Goal: Task Accomplishment & Management: Use online tool/utility

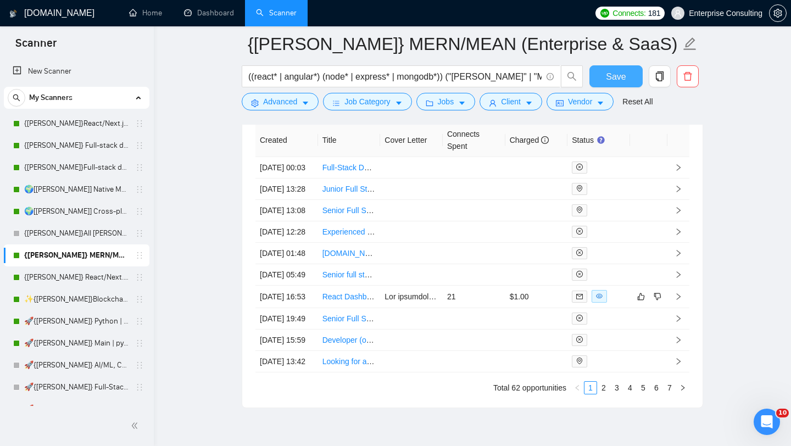
scroll to position [2759, 0]
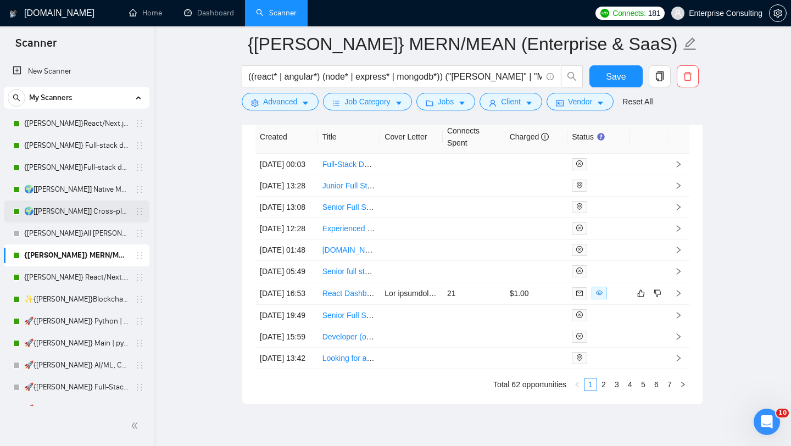
click at [69, 209] on link "🌍[[PERSON_NAME]] Cross-platform Mobile WW" at bounding box center [76, 212] width 104 height 22
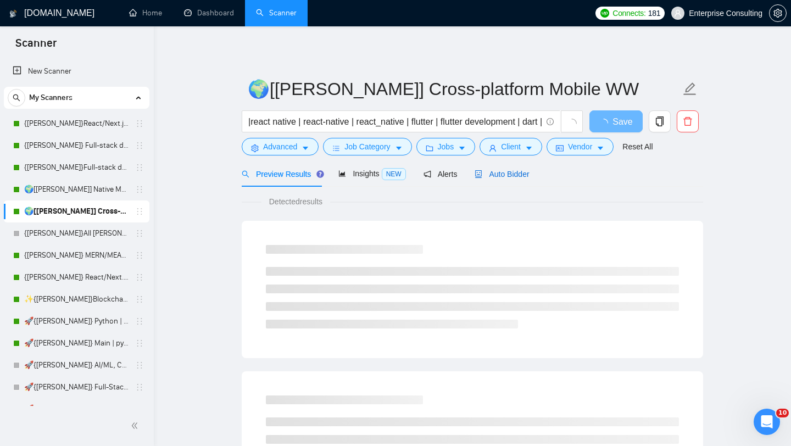
click at [510, 171] on span "Auto Bidder" at bounding box center [502, 174] width 54 height 9
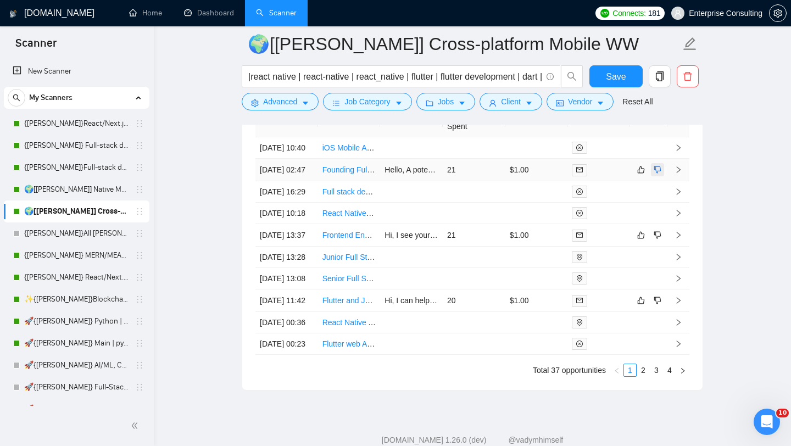
scroll to position [2812, 0]
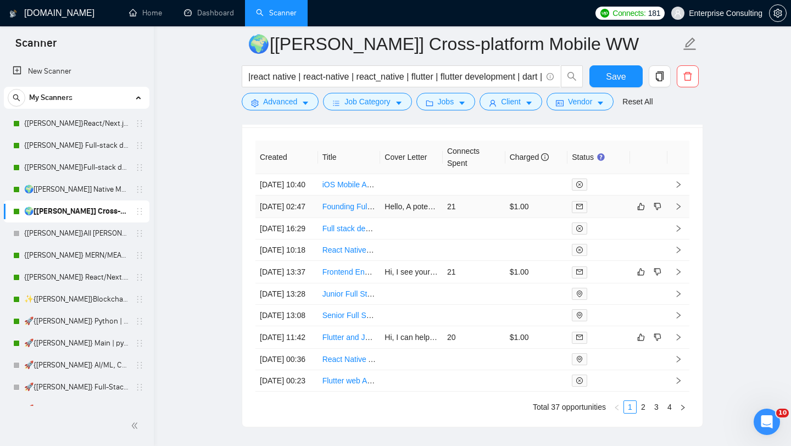
click at [681, 210] on icon "right" at bounding box center [679, 207] width 8 height 8
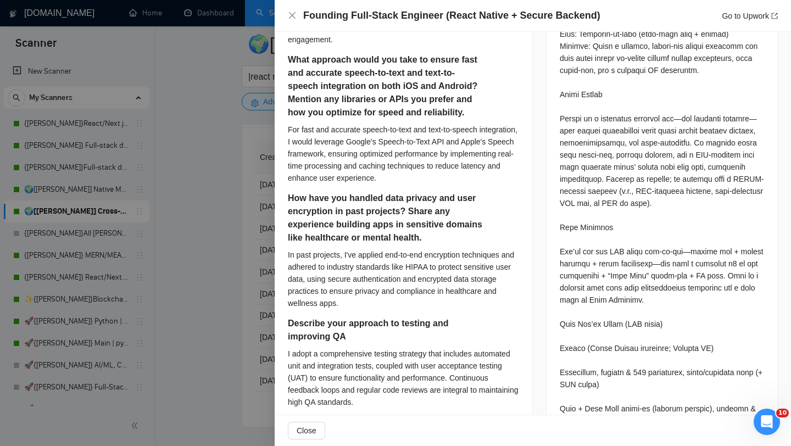
scroll to position [519, 0]
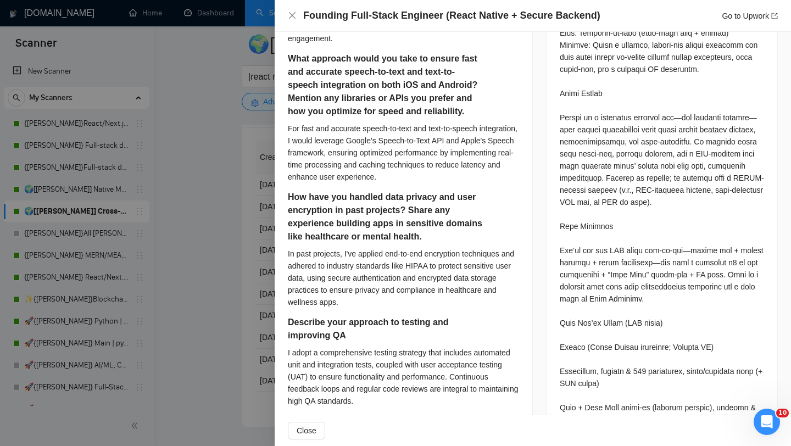
click at [224, 218] on div at bounding box center [395, 223] width 791 height 446
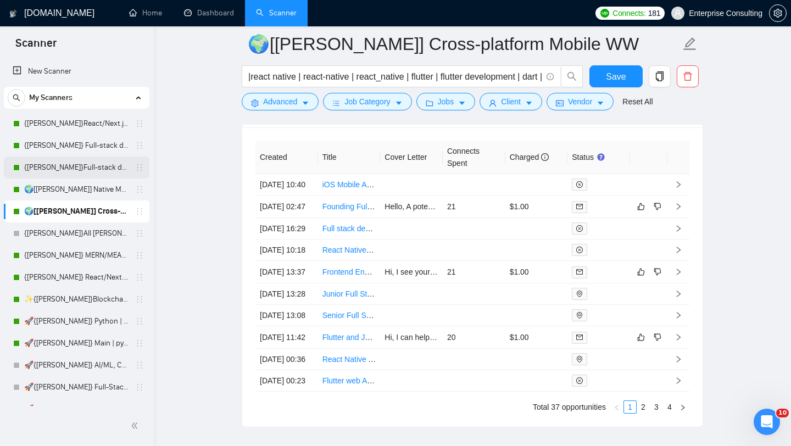
click at [73, 178] on link "{[PERSON_NAME]}Full-stack devs WW (<1 month) - pain point" at bounding box center [76, 168] width 104 height 22
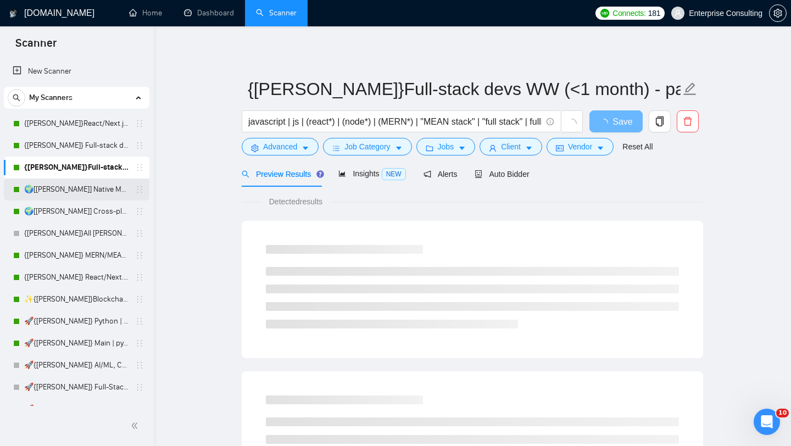
click at [71, 192] on link "🌍[[PERSON_NAME]] Native Mobile WW" at bounding box center [76, 190] width 104 height 22
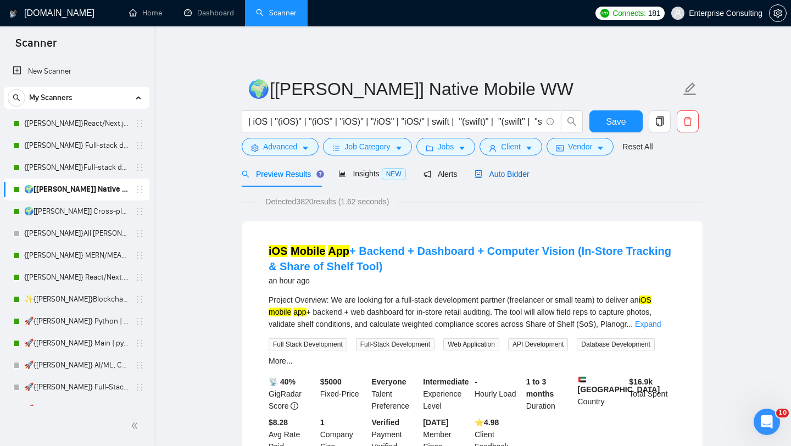
click at [523, 171] on span "Auto Bidder" at bounding box center [502, 174] width 54 height 9
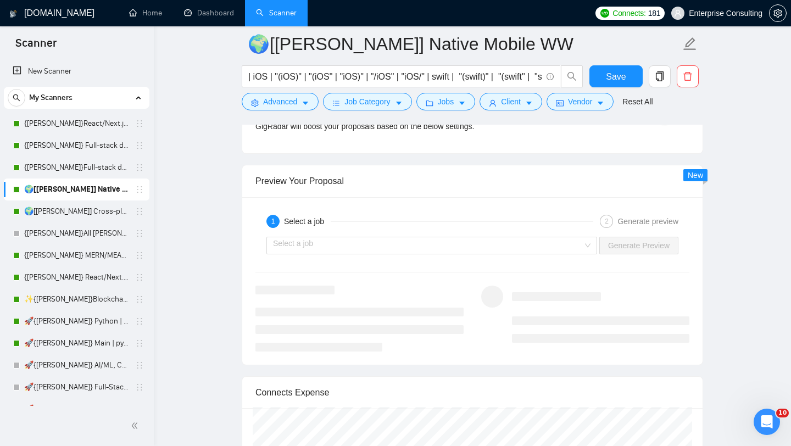
scroll to position [2228, 0]
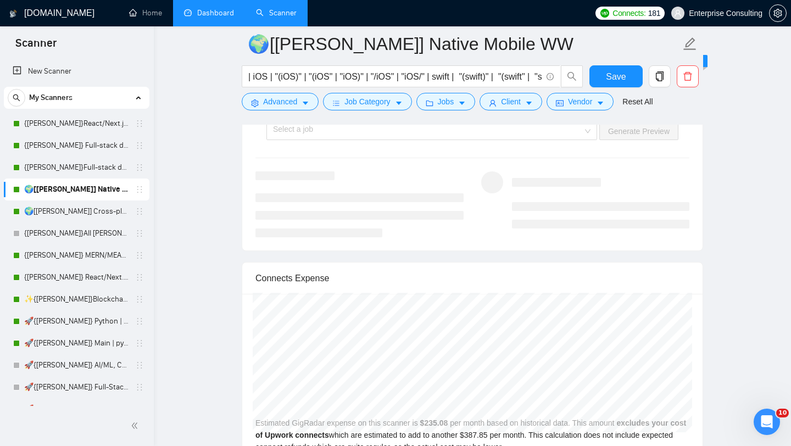
click at [214, 8] on link "Dashboard" at bounding box center [209, 12] width 50 height 9
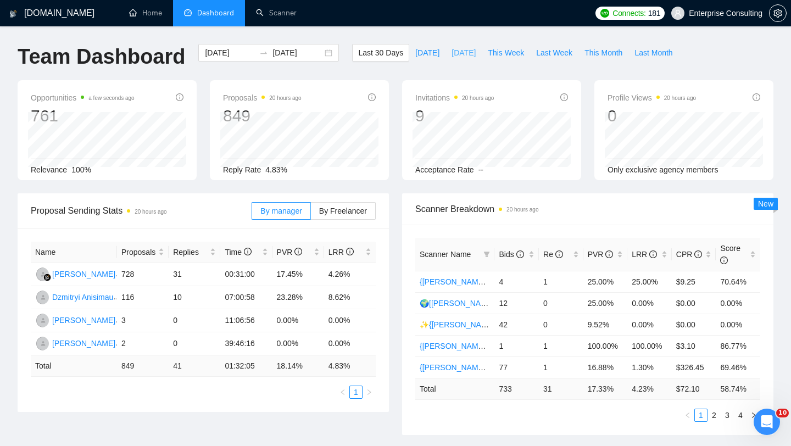
click at [455, 47] on span "[DATE]" at bounding box center [464, 53] width 24 height 12
type input "[DATE]"
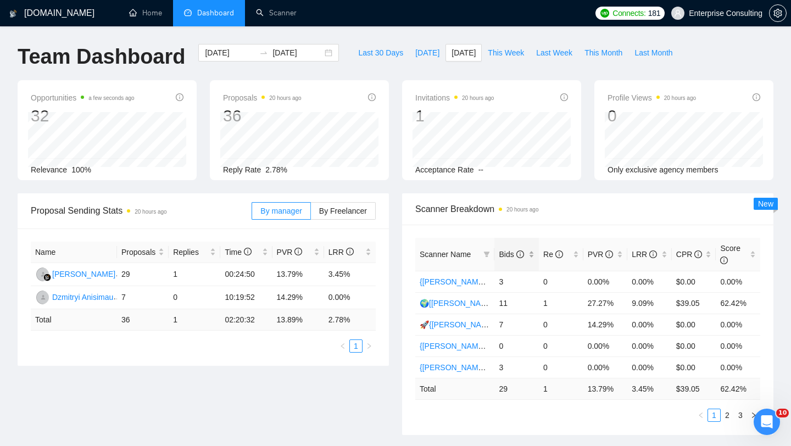
click at [516, 260] on div "Bids" at bounding box center [517, 254] width 36 height 12
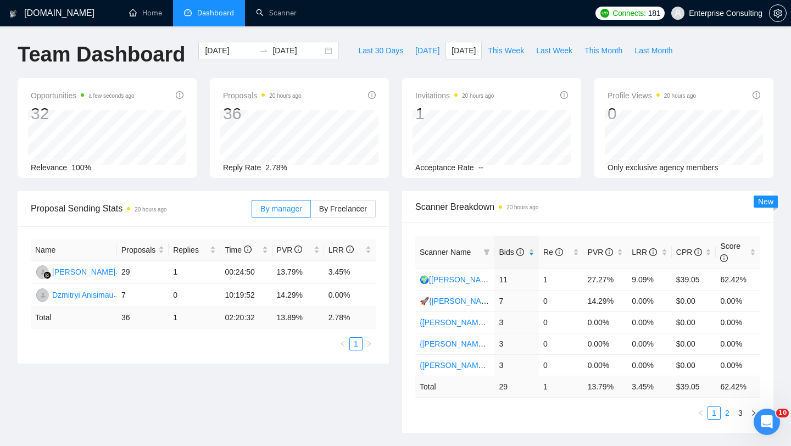
click at [726, 417] on link "2" at bounding box center [727, 413] width 12 height 12
click at [716, 414] on link "1" at bounding box center [714, 413] width 12 height 12
drag, startPoint x: 131, startPoint y: 272, endPoint x: 123, endPoint y: 272, distance: 8.2
click at [123, 272] on td "29" at bounding box center [143, 272] width 52 height 23
click at [160, 269] on td "29" at bounding box center [143, 272] width 52 height 23
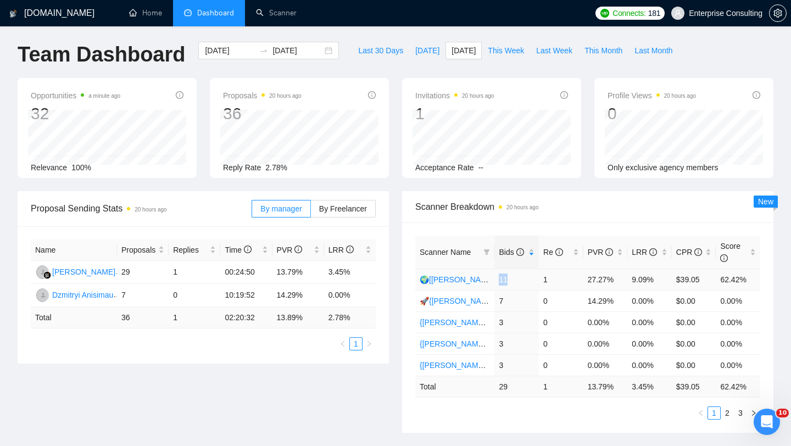
drag, startPoint x: 510, startPoint y: 282, endPoint x: 498, endPoint y: 280, distance: 11.7
click at [498, 280] on td "11" at bounding box center [516, 279] width 45 height 21
click at [525, 277] on td "11" at bounding box center [516, 279] width 45 height 21
click at [732, 408] on link "2" at bounding box center [727, 413] width 12 height 12
click at [717, 414] on link "1" at bounding box center [714, 413] width 12 height 12
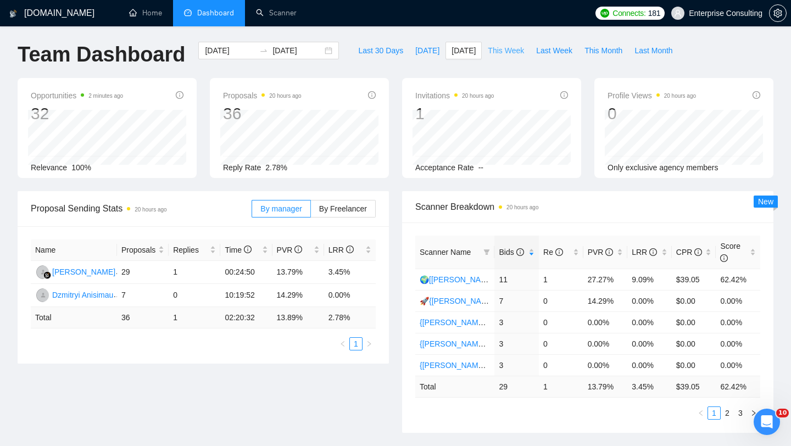
click at [494, 48] on span "This Week" at bounding box center [506, 51] width 36 height 12
type input "[DATE]"
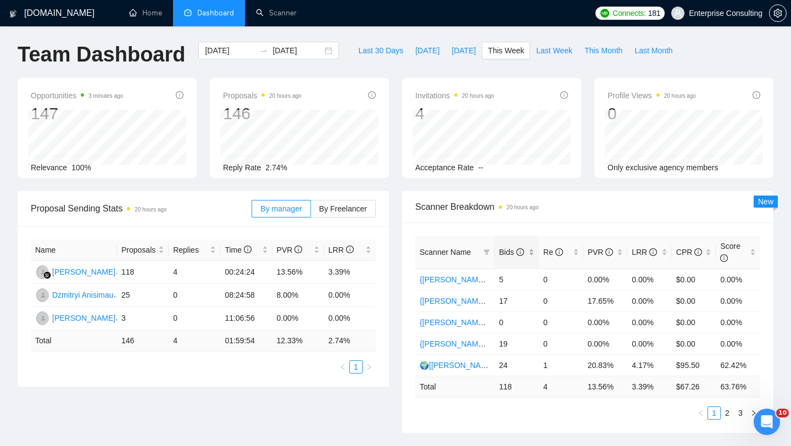
click at [514, 250] on span "Bids" at bounding box center [511, 252] width 25 height 9
drag, startPoint x: 552, startPoint y: 279, endPoint x: 546, endPoint y: 279, distance: 6.6
click at [546, 279] on td "2" at bounding box center [561, 279] width 45 height 21
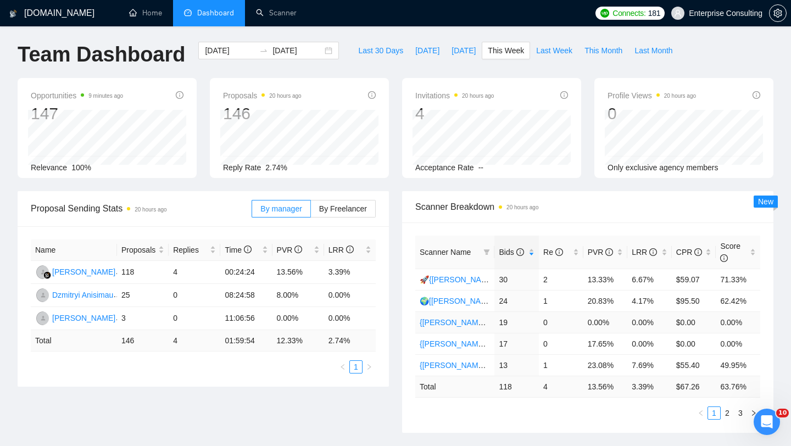
click at [457, 322] on link "{[PERSON_NAME]} React/Next.js/Node.js (Long-term, All Niches)" at bounding box center [532, 322] width 225 height 9
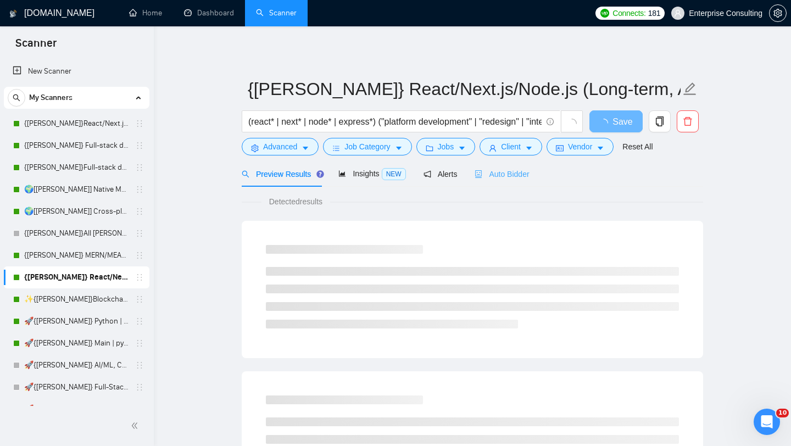
click at [497, 181] on div "Auto Bidder" at bounding box center [502, 174] width 54 height 26
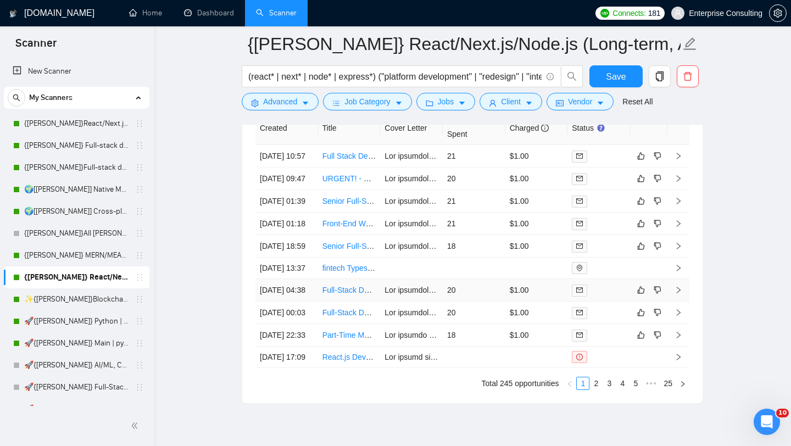
scroll to position [2844, 0]
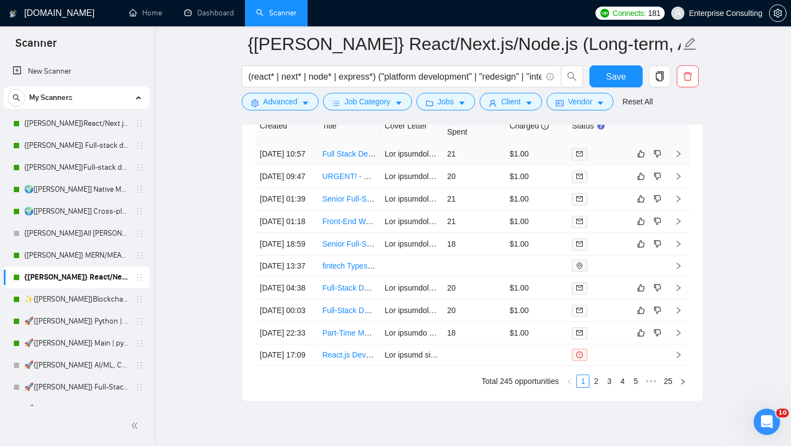
click at [679, 157] on icon "right" at bounding box center [679, 154] width 8 height 8
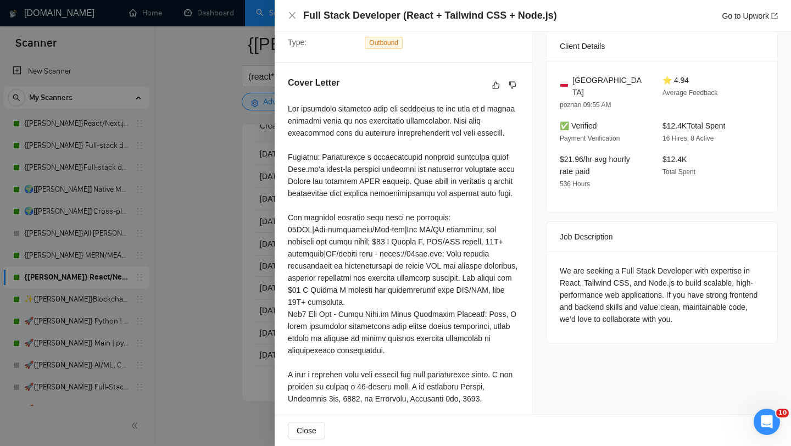
scroll to position [276, 0]
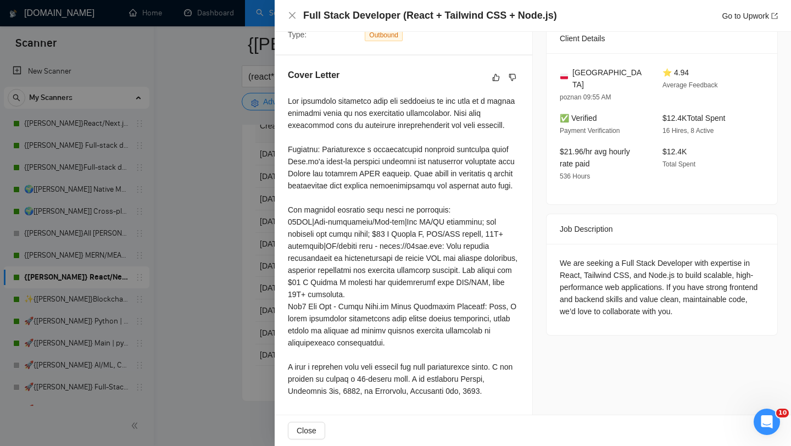
click at [234, 219] on div at bounding box center [395, 223] width 791 height 446
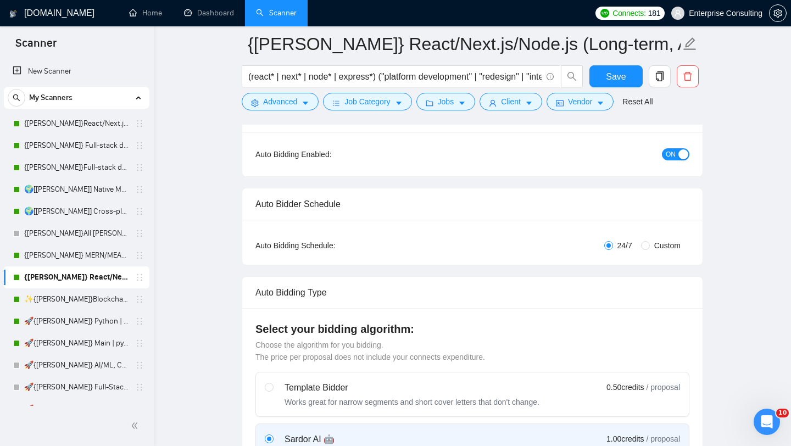
scroll to position [104, 0]
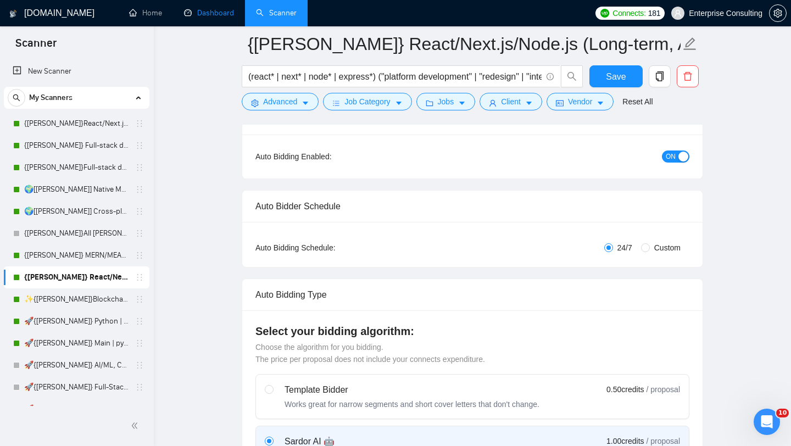
click at [224, 10] on link "Dashboard" at bounding box center [209, 12] width 50 height 9
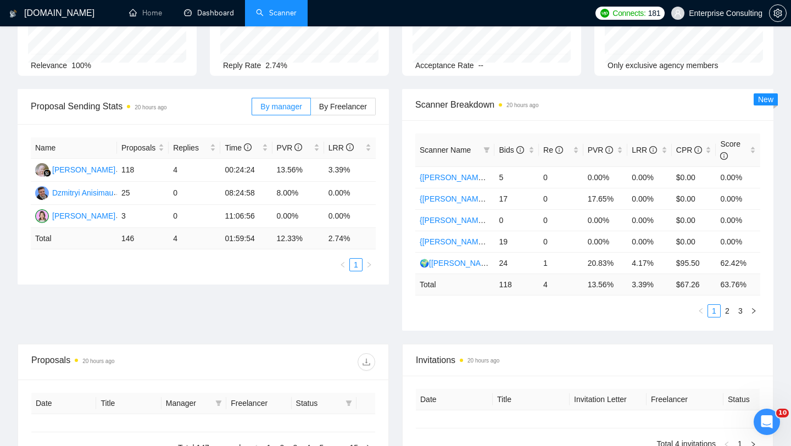
type input "[DATE]"
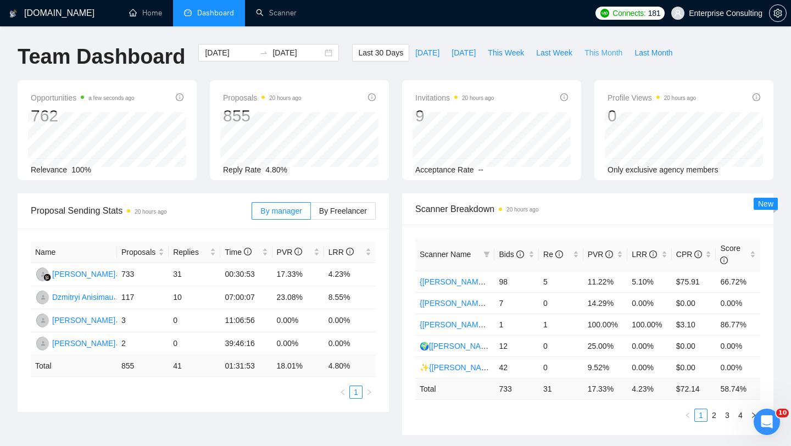
click at [597, 52] on span "This Month" at bounding box center [604, 53] width 38 height 12
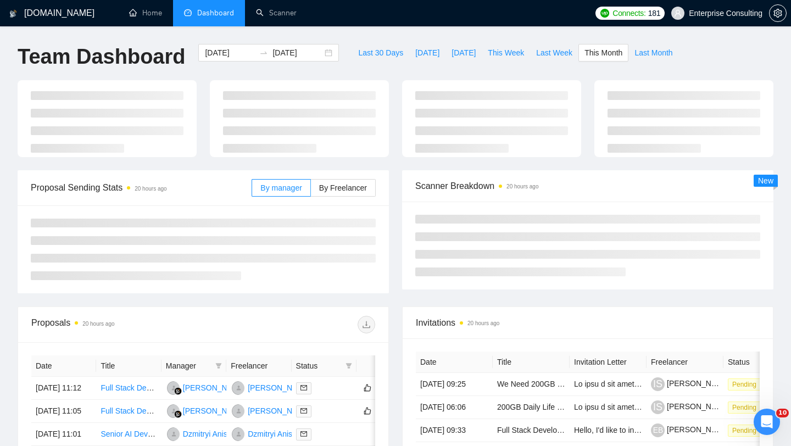
type input "[DATE]"
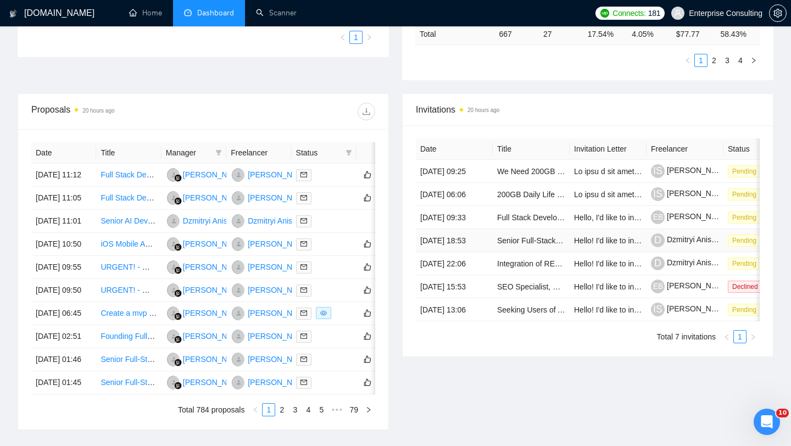
scroll to position [116, 0]
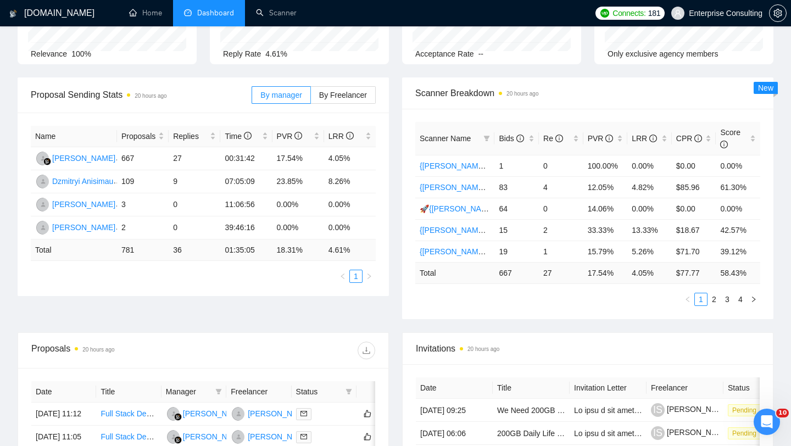
click at [461, 145] on th "Scanner Name" at bounding box center [454, 139] width 79 height 34
click at [523, 140] on icon "info-circle" at bounding box center [520, 139] width 8 height 8
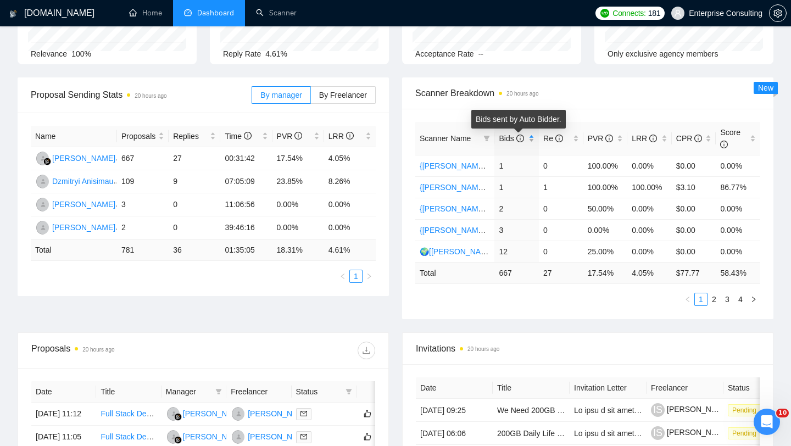
click at [523, 140] on icon "info-circle" at bounding box center [520, 139] width 8 height 8
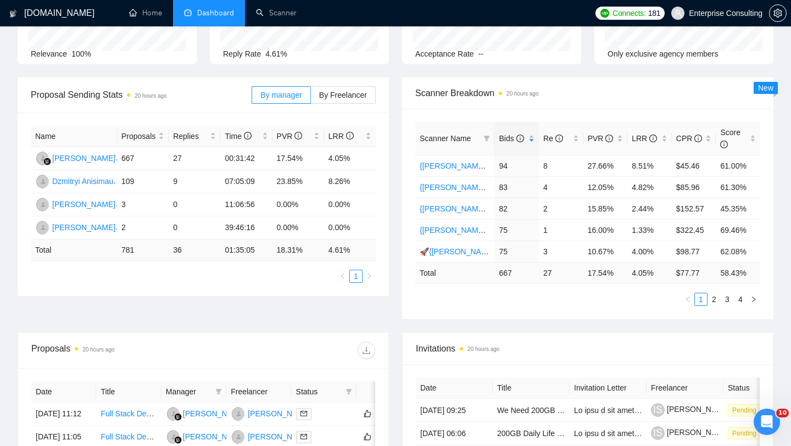
scroll to position [0, 0]
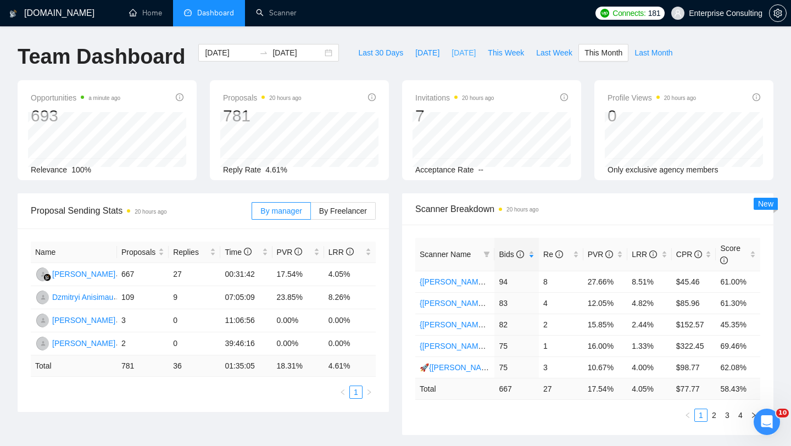
click at [463, 52] on span "[DATE]" at bounding box center [464, 53] width 24 height 12
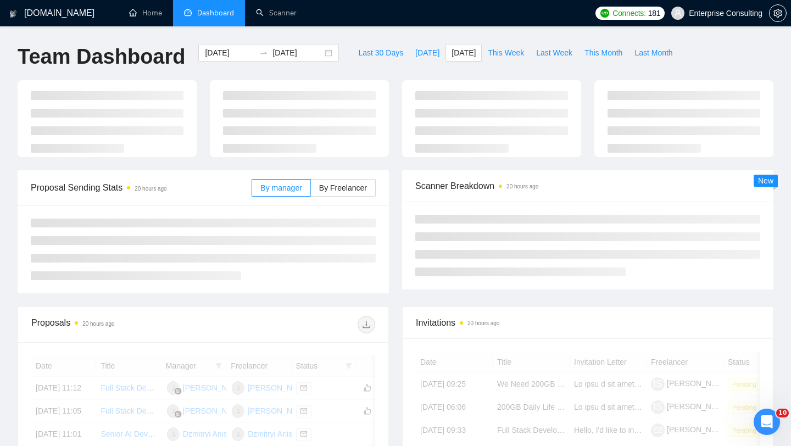
type input "[DATE]"
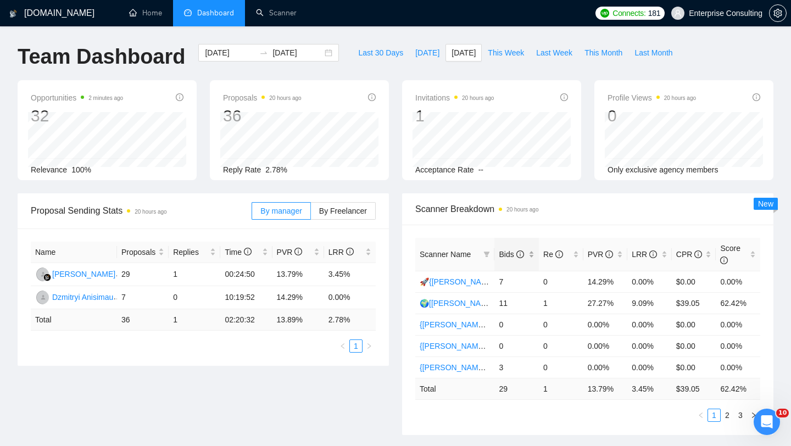
click at [508, 252] on span "Bids" at bounding box center [511, 254] width 25 height 9
click at [437, 413] on ul "1 2 3" at bounding box center [587, 415] width 345 height 13
click at [724, 412] on link "2" at bounding box center [727, 415] width 12 height 12
click at [714, 416] on link "1" at bounding box center [714, 415] width 12 height 12
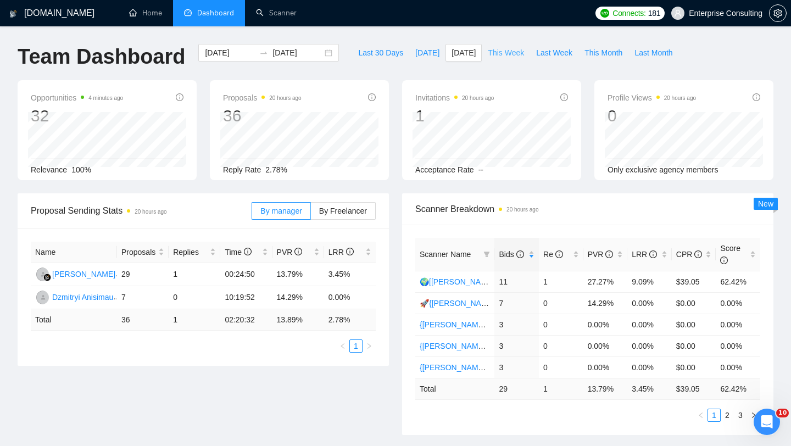
click at [497, 56] on span "This Week" at bounding box center [506, 53] width 36 height 12
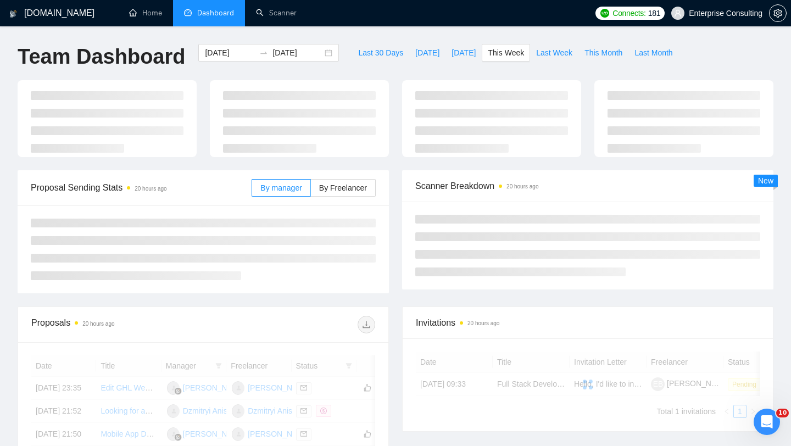
type input "[DATE]"
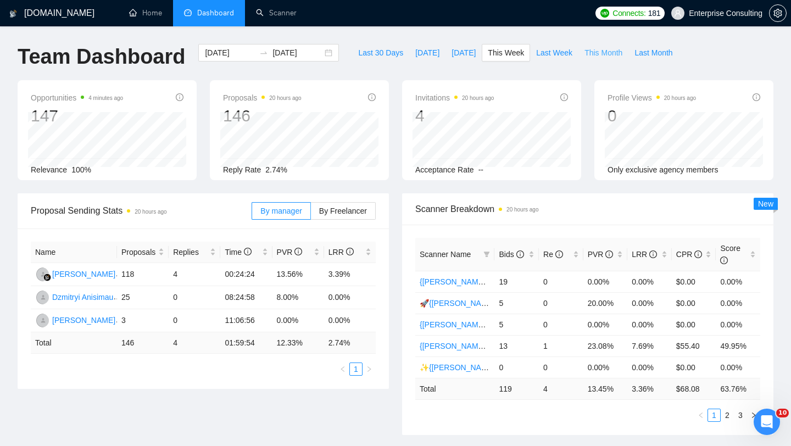
click at [604, 57] on span "This Month" at bounding box center [604, 53] width 38 height 12
type input "[DATE]"
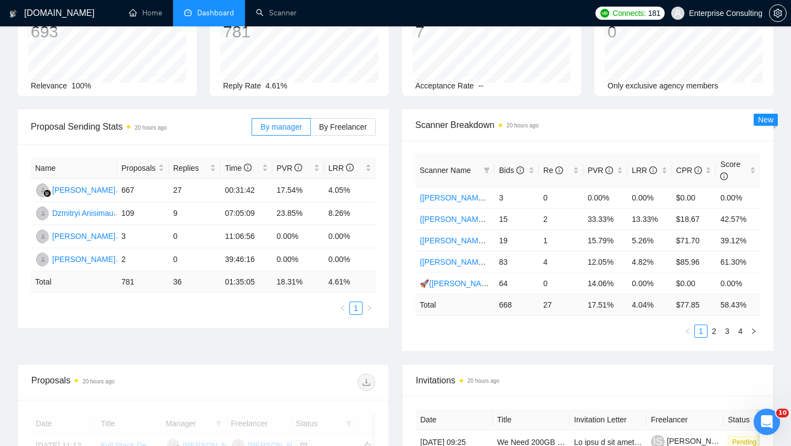
scroll to position [87, 0]
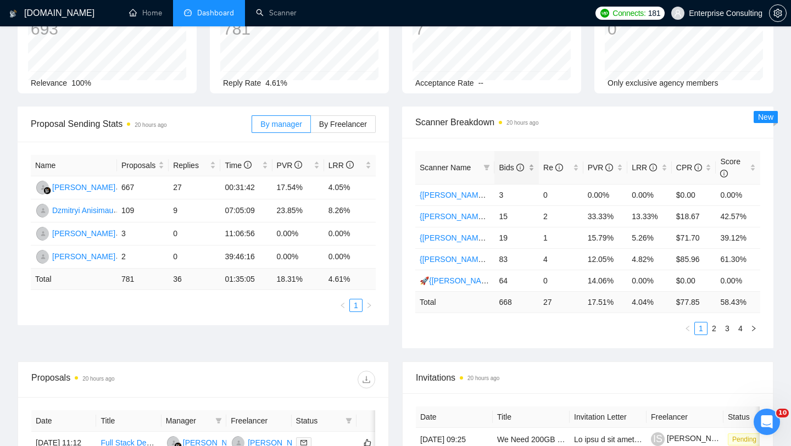
click at [513, 170] on span "Bids" at bounding box center [511, 167] width 25 height 9
click at [445, 282] on link "{[PERSON_NAME]}React/Next.js/Node.js (Long-term, All Niches)" at bounding box center [531, 280] width 223 height 9
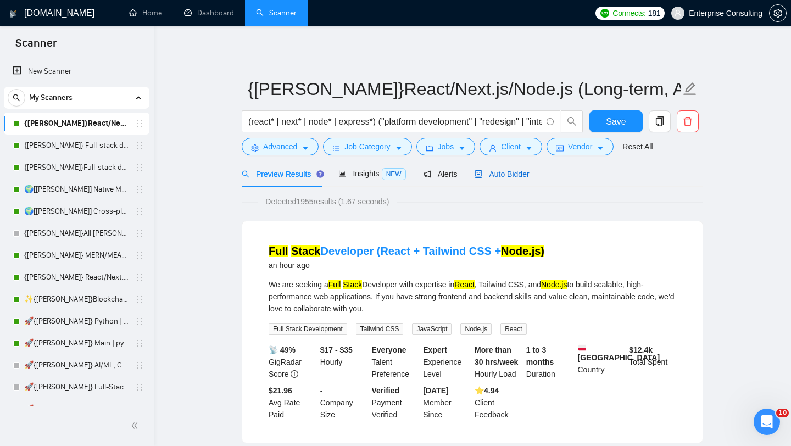
click at [496, 179] on div "Auto Bidder" at bounding box center [502, 174] width 54 height 12
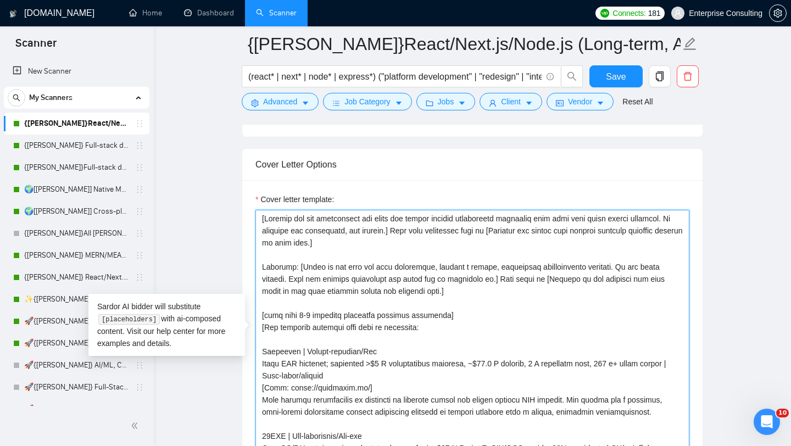
drag, startPoint x: 471, startPoint y: 312, endPoint x: 259, endPoint y: 206, distance: 237.6
click at [259, 206] on div "Cover letter template:" at bounding box center [472, 325] width 434 height 264
click at [444, 309] on textarea "Cover letter template:" at bounding box center [472, 333] width 434 height 247
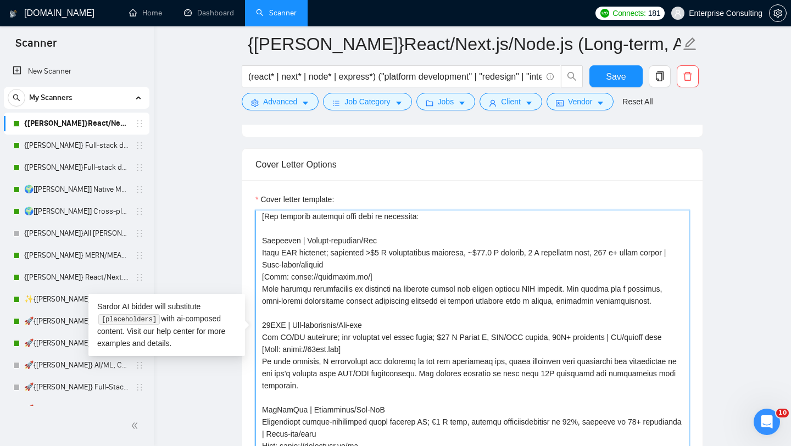
scroll to position [121, 0]
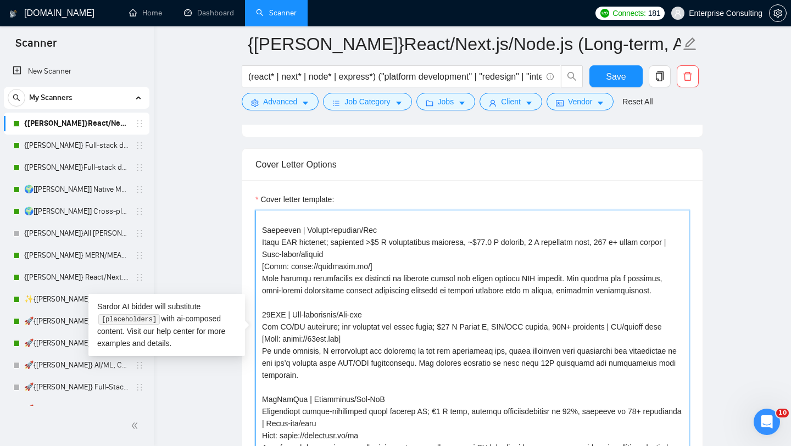
click at [372, 264] on textarea "Cover letter template:" at bounding box center [472, 333] width 434 height 247
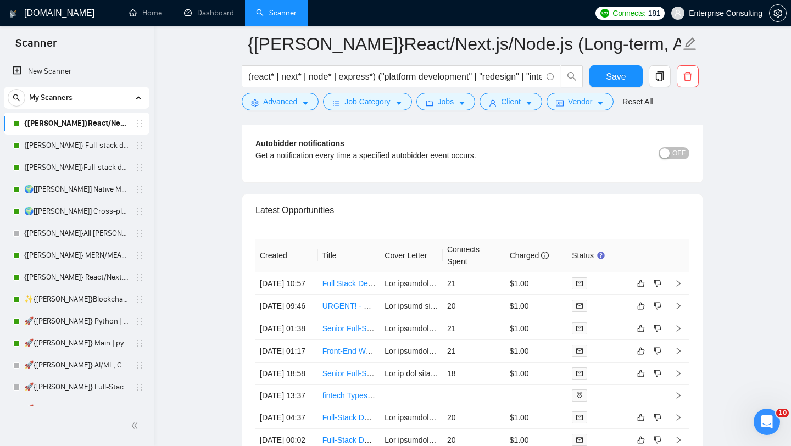
scroll to position [2727, 0]
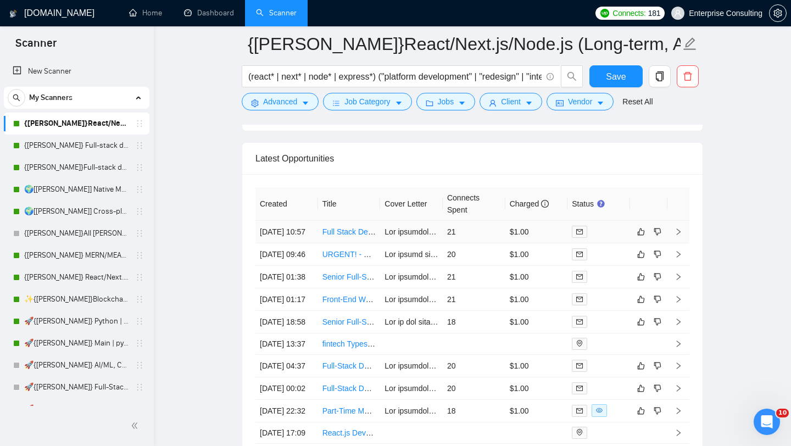
click at [681, 236] on icon "right" at bounding box center [679, 232] width 8 height 8
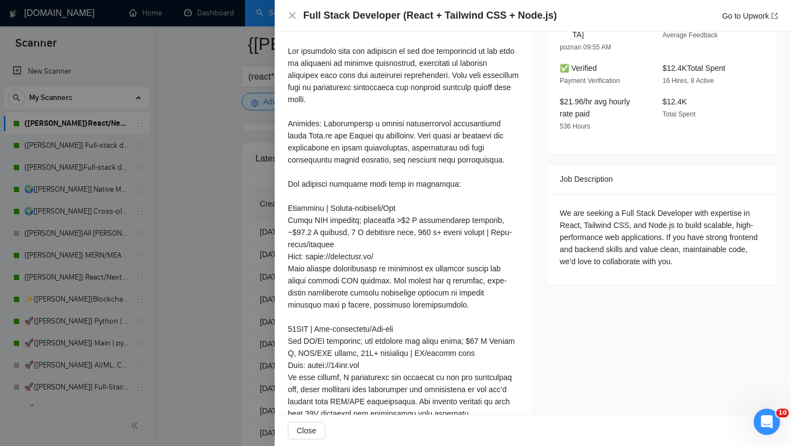
scroll to position [249, 0]
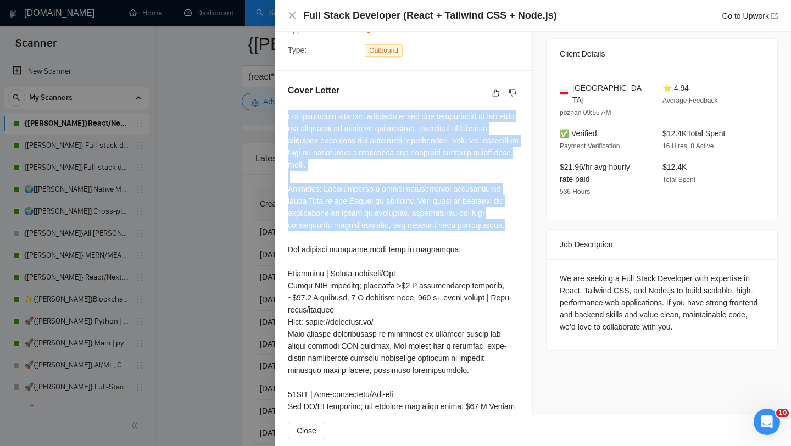
drag, startPoint x: 456, startPoint y: 223, endPoint x: 291, endPoint y: 111, distance: 199.8
click at [291, 111] on div at bounding box center [403, 321] width 231 height 423
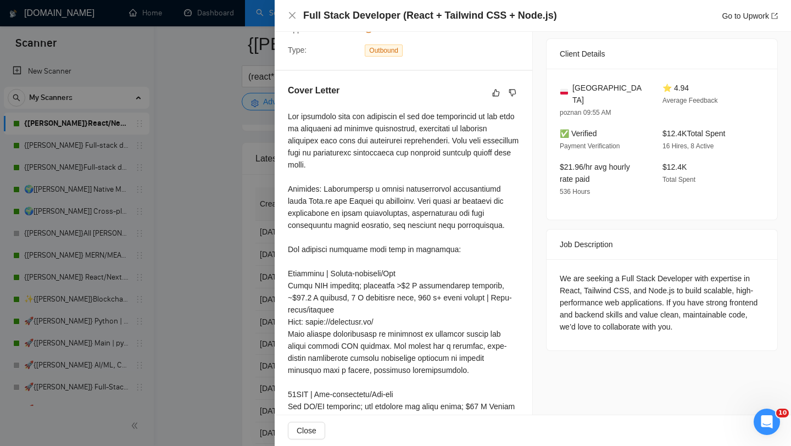
click at [397, 170] on div at bounding box center [403, 321] width 231 height 423
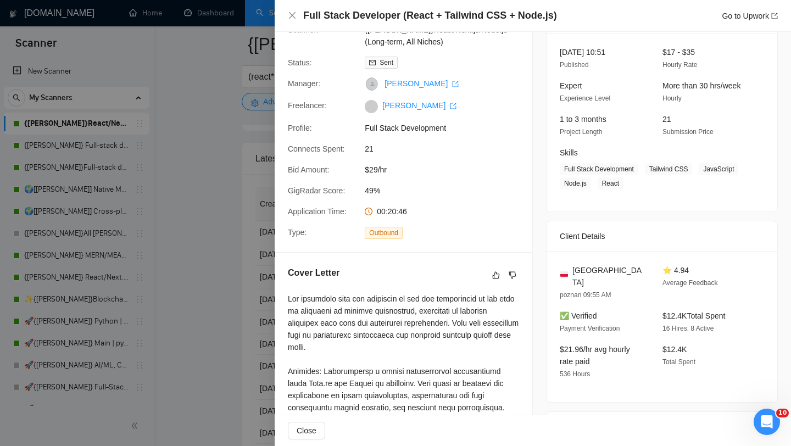
scroll to position [0, 0]
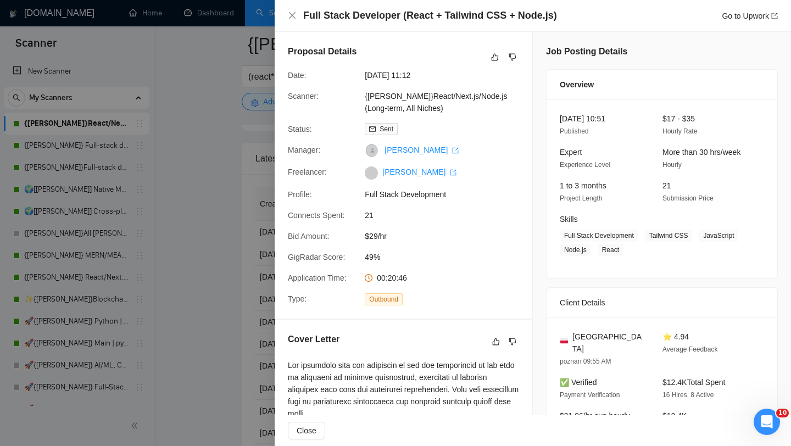
click at [216, 215] on div at bounding box center [395, 223] width 791 height 446
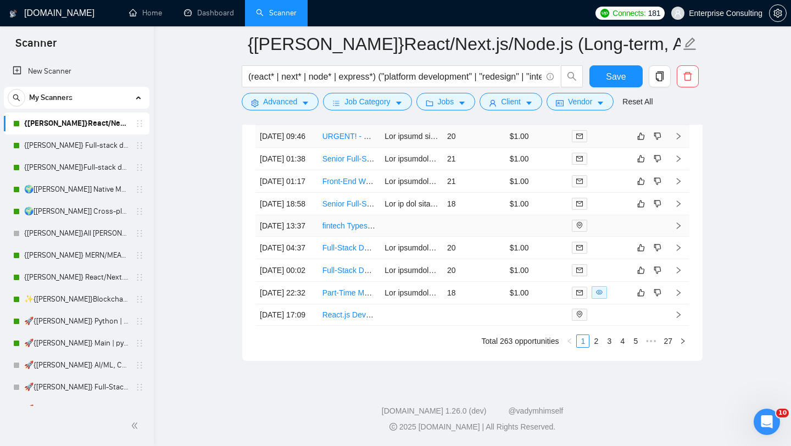
scroll to position [2930, 0]
click at [682, 303] on td at bounding box center [679, 293] width 22 height 23
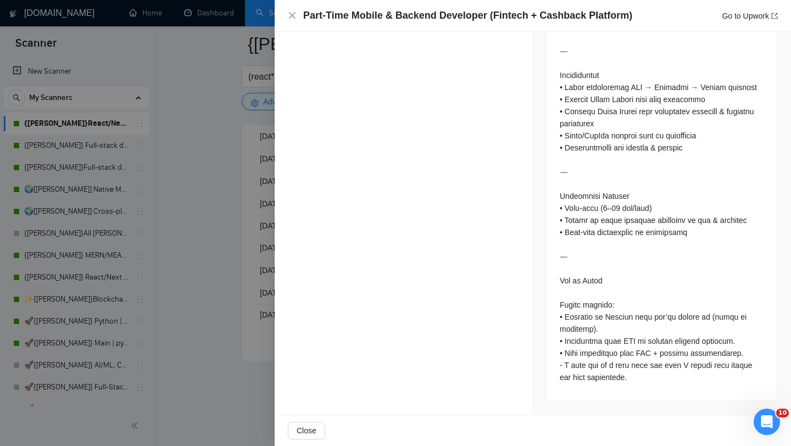
scroll to position [1265, 0]
drag, startPoint x: 599, startPoint y: 329, endPoint x: 564, endPoint y: 322, distance: 36.3
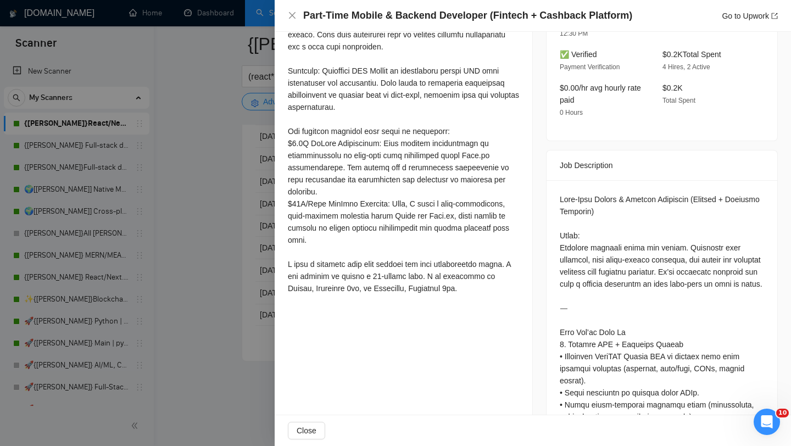
scroll to position [354, 0]
drag, startPoint x: 391, startPoint y: 202, endPoint x: 360, endPoint y: 202, distance: 30.2
click at [360, 202] on div at bounding box center [403, 150] width 231 height 290
click at [352, 214] on div at bounding box center [403, 150] width 231 height 290
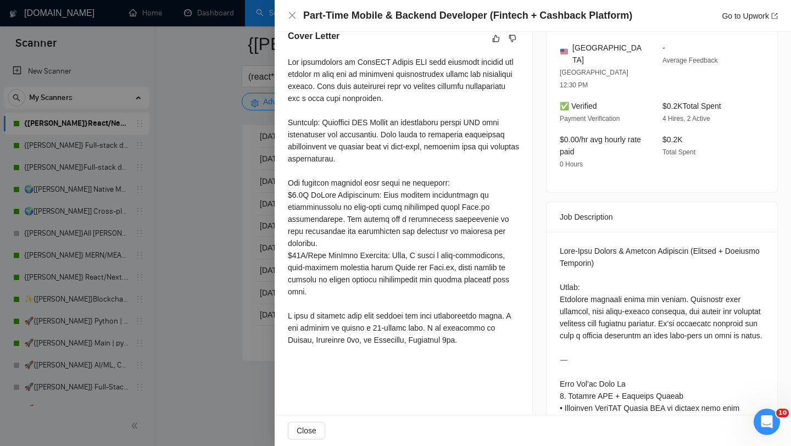
scroll to position [302, 0]
click at [267, 242] on div at bounding box center [395, 223] width 791 height 446
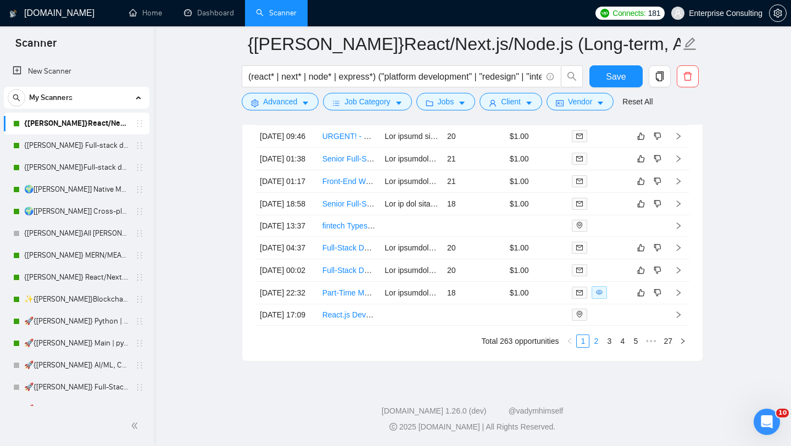
click at [594, 347] on link "2" at bounding box center [596, 341] width 12 height 12
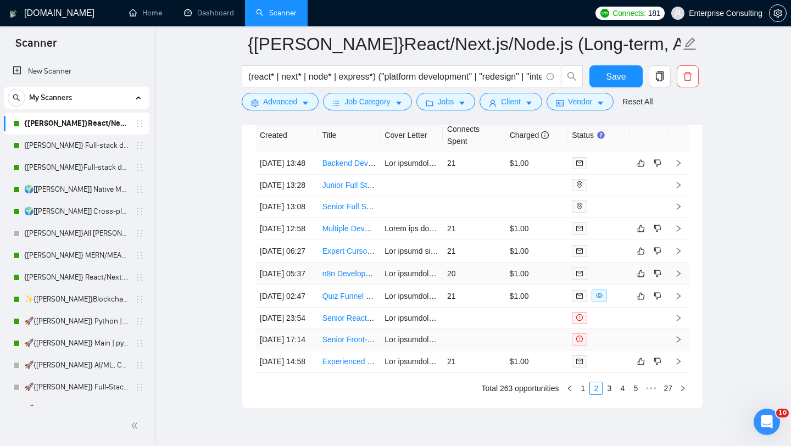
scroll to position [2789, 0]
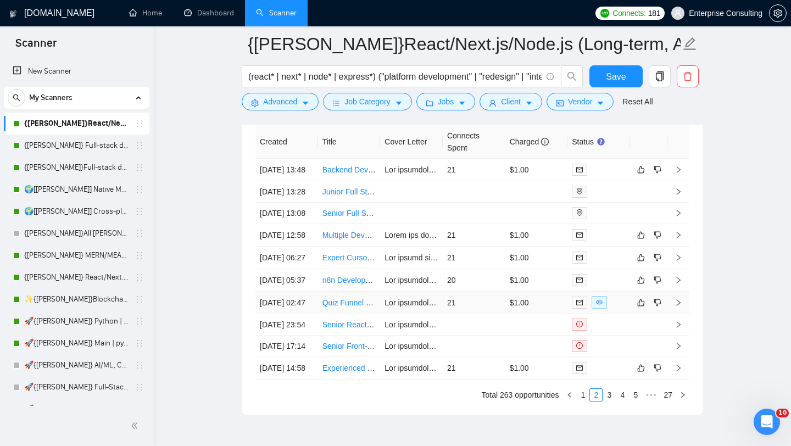
click at [682, 314] on td at bounding box center [679, 303] width 22 height 23
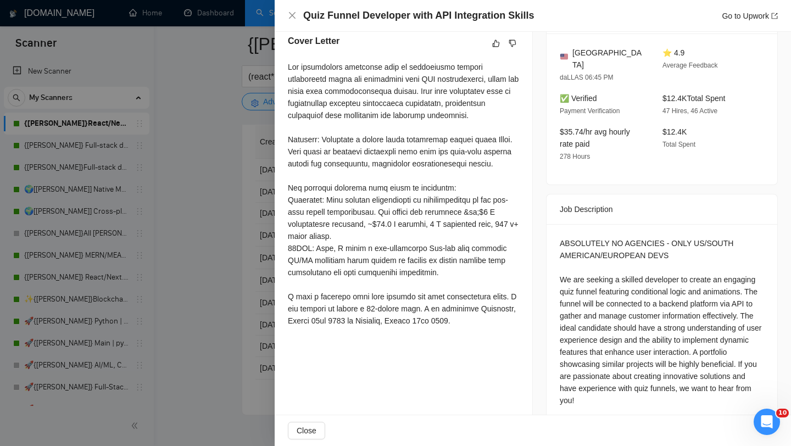
scroll to position [308, 0]
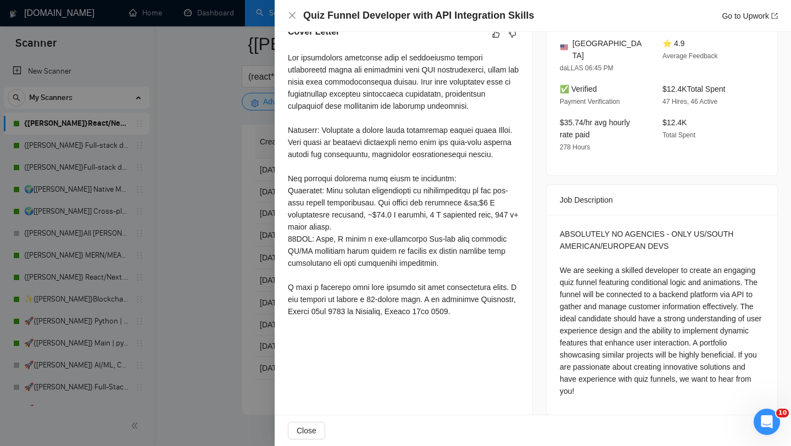
click at [250, 279] on div at bounding box center [395, 223] width 791 height 446
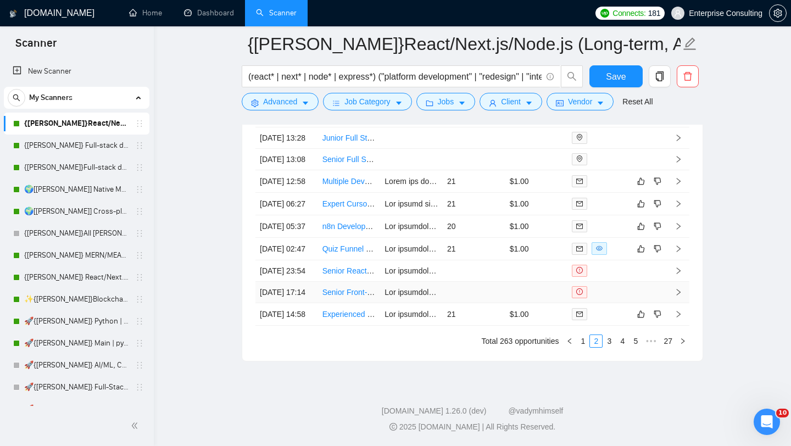
scroll to position [2957, 0]
click at [606, 347] on li "3" at bounding box center [609, 341] width 13 height 13
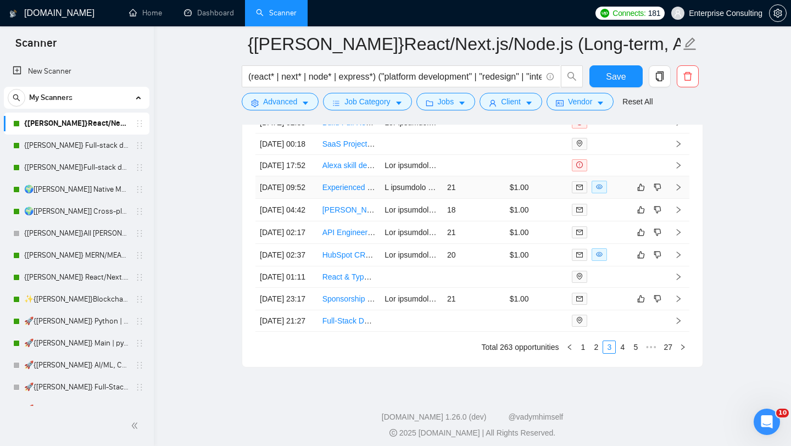
scroll to position [2867, 0]
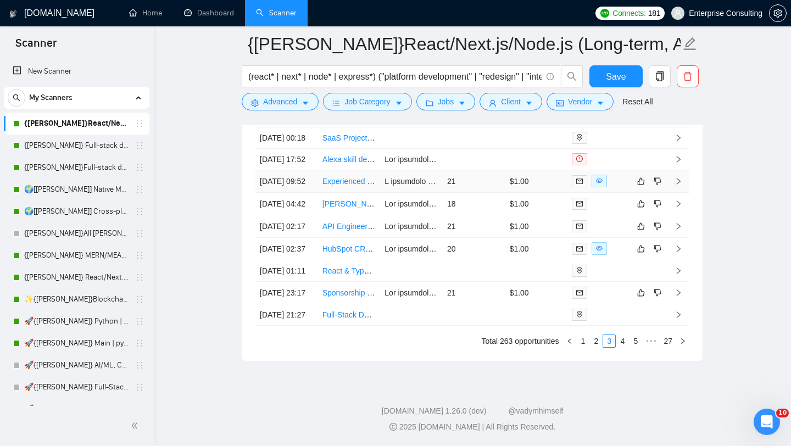
click at [680, 185] on icon "right" at bounding box center [679, 181] width 8 height 8
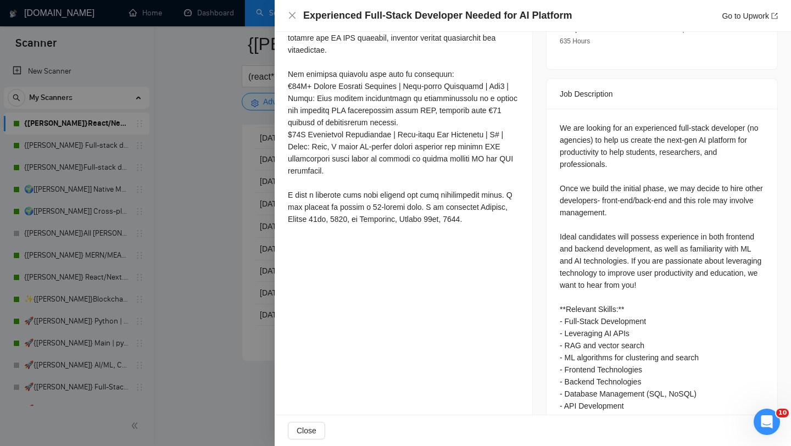
scroll to position [413, 0]
click at [262, 211] on div at bounding box center [395, 223] width 791 height 446
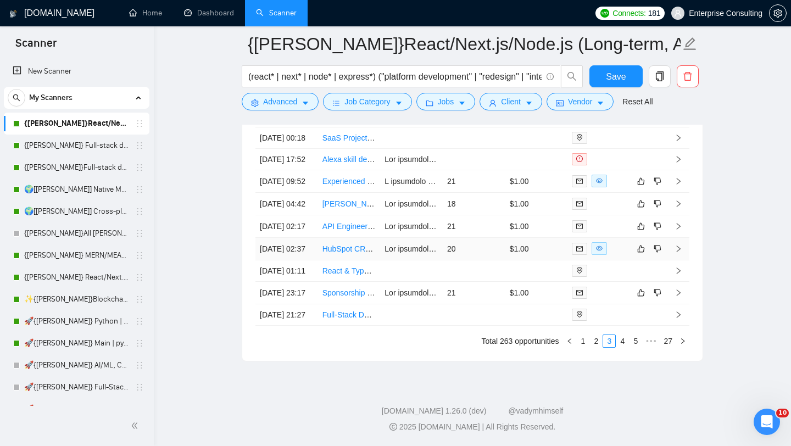
click at [678, 253] on icon "right" at bounding box center [679, 249] width 8 height 8
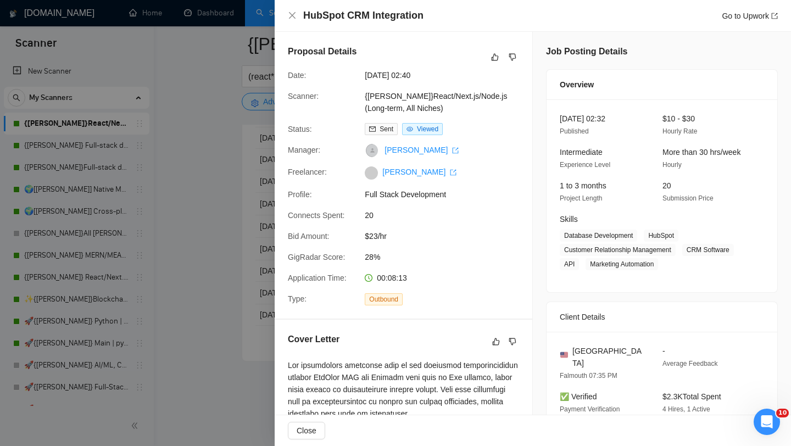
click at [221, 213] on div at bounding box center [395, 223] width 791 height 446
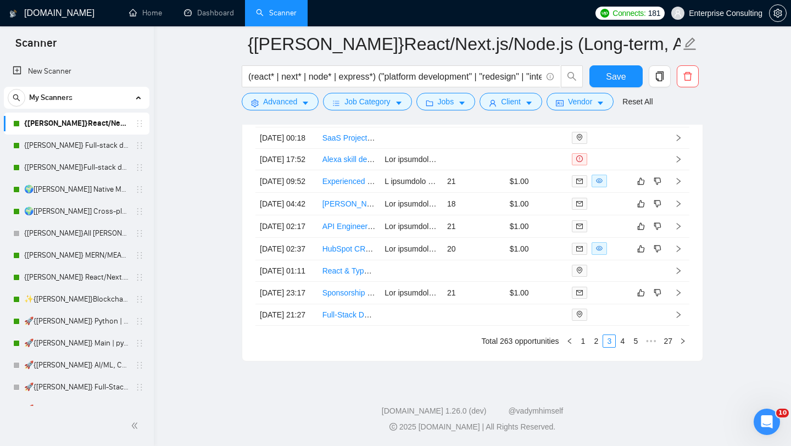
scroll to position [2896, 0]
click at [681, 177] on icon "right" at bounding box center [679, 181] width 8 height 8
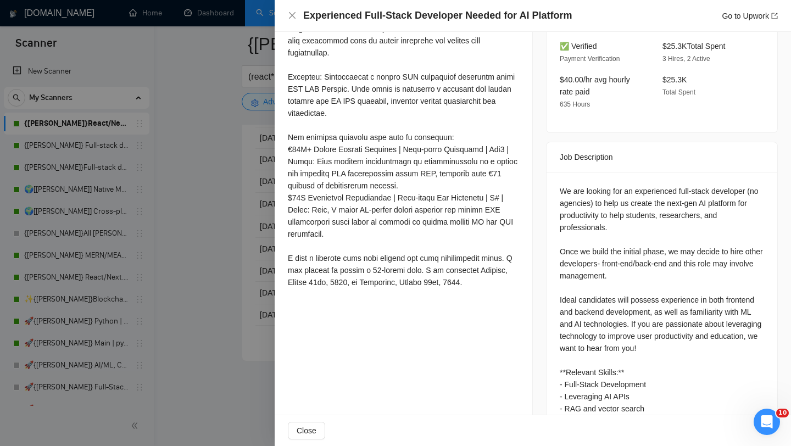
scroll to position [414, 0]
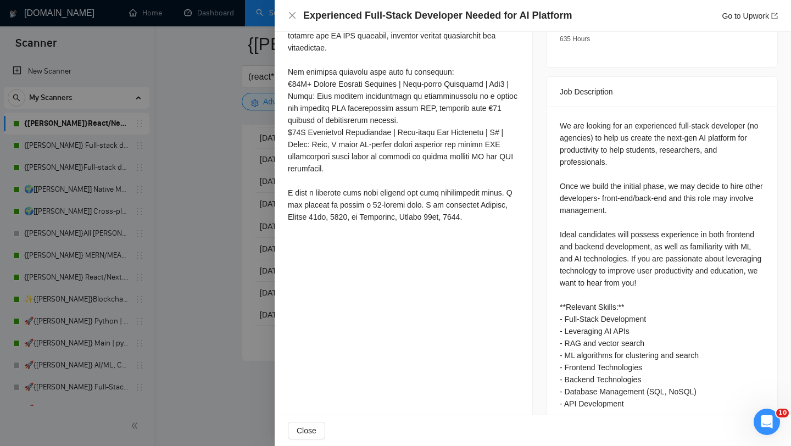
click at [229, 240] on div at bounding box center [395, 223] width 791 height 446
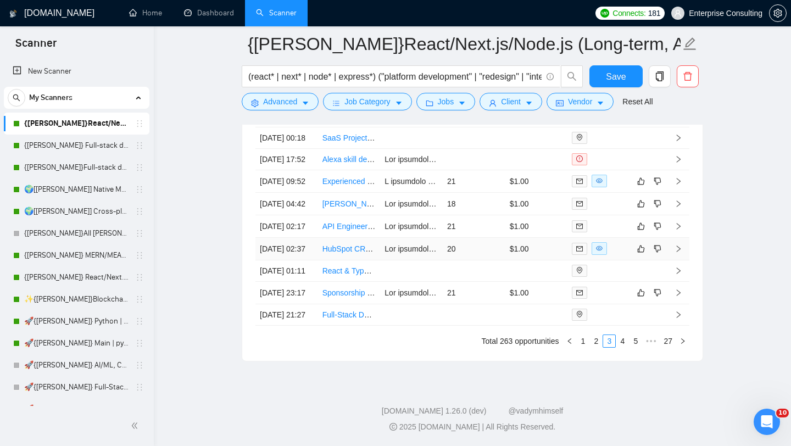
click at [677, 252] on icon "right" at bounding box center [679, 249] width 4 height 7
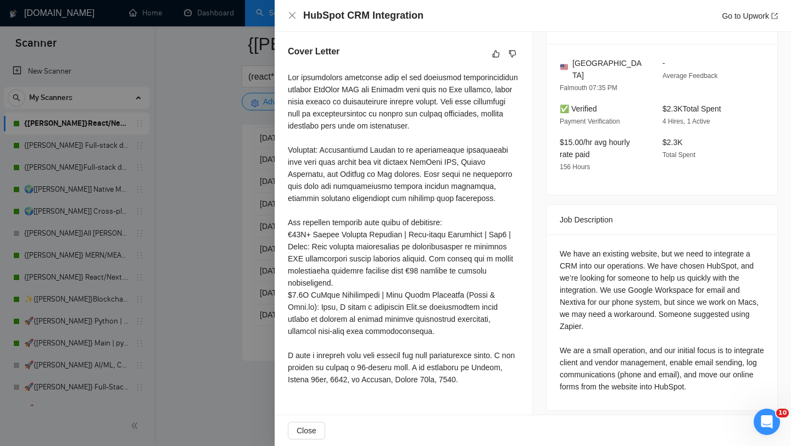
click at [260, 226] on div at bounding box center [395, 223] width 791 height 446
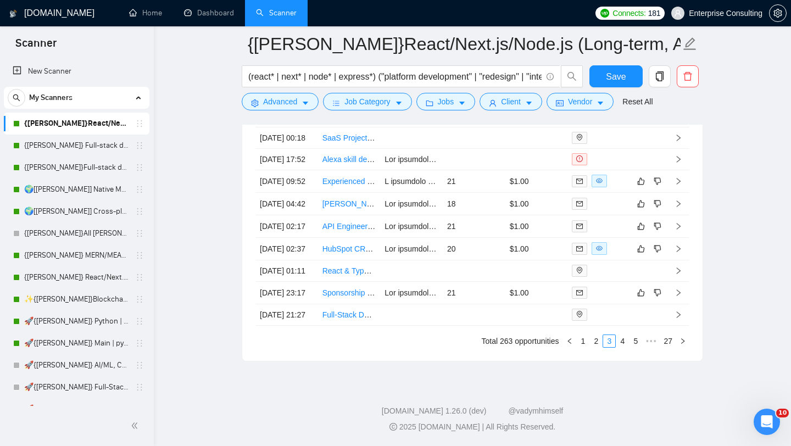
click at [591, 361] on div "Created Title Cover Letter Connects Spent Charged Status [DATE] 02:35 Build Ful…" at bounding box center [472, 210] width 460 height 302
click at [591, 348] on li "2" at bounding box center [596, 341] width 13 height 13
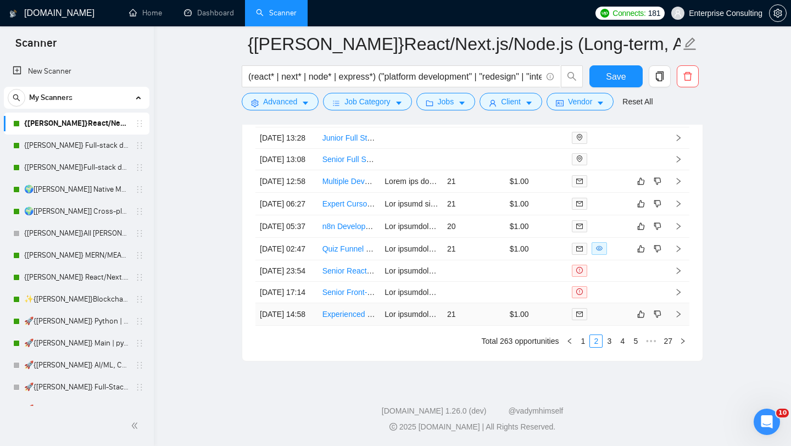
scroll to position [2829, 0]
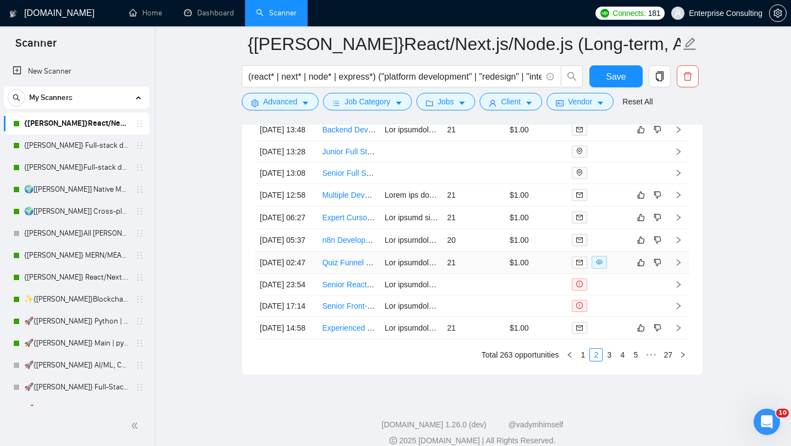
click at [680, 274] on td at bounding box center [679, 263] width 22 height 23
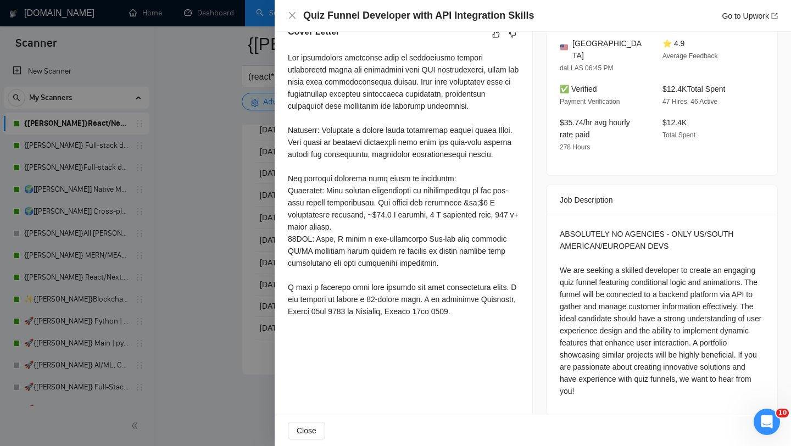
scroll to position [307, 0]
drag, startPoint x: 560, startPoint y: 221, endPoint x: 666, endPoint y: 224, distance: 106.6
click at [666, 229] on div "ABSOLUTELY NO AGENCIES - ONLY US/SOUTH AMERICAN/EUROPEAN DEVS We are seeking a …" at bounding box center [662, 313] width 204 height 169
click at [186, 184] on div at bounding box center [395, 223] width 791 height 446
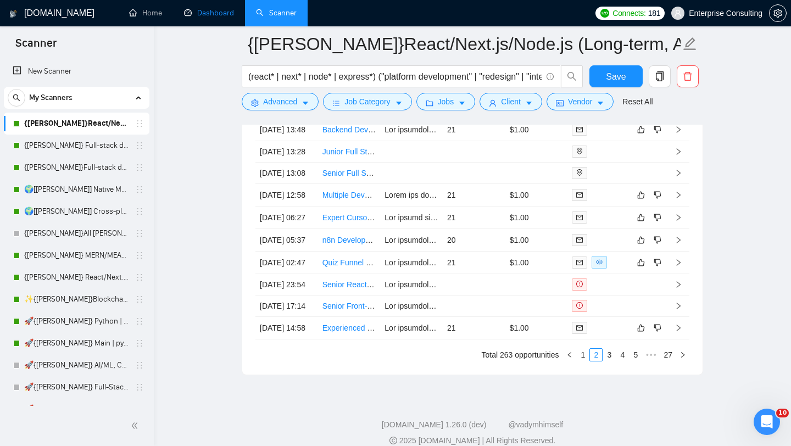
click at [212, 18] on link "Dashboard" at bounding box center [209, 12] width 50 height 9
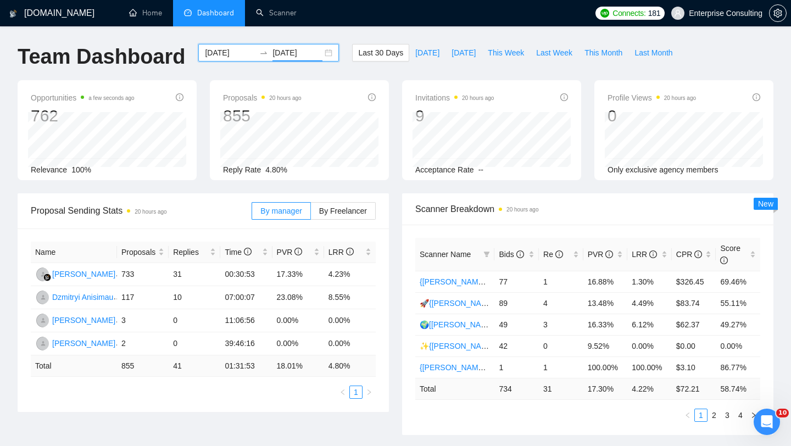
click at [288, 52] on input "[DATE]" at bounding box center [298, 53] width 50 height 12
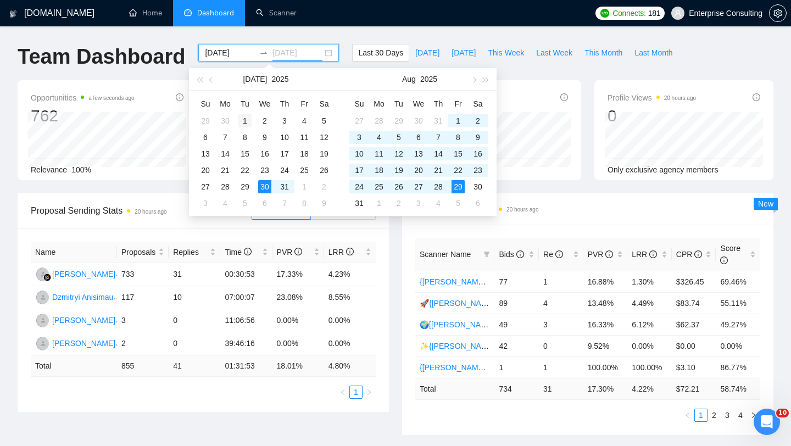
type input "[DATE]"
click at [241, 121] on div "1" at bounding box center [244, 120] width 13 height 13
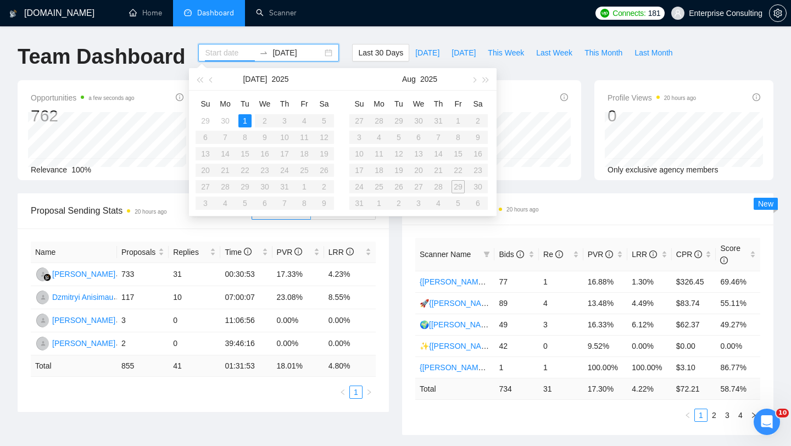
click at [454, 185] on table "Su Mo Tu We Th Fr Sa 27 28 29 30 31 1 2 3 4 5 6 7 8 9 10 11 12 13 14 15 16 17 1…" at bounding box center [418, 153] width 138 height 116
type input "[DATE]"
click at [266, 30] on div "[DOMAIN_NAME] Home Dashboard Scanner Connects: 181 Enterprise Consulting Team D…" at bounding box center [395, 441] width 791 height 883
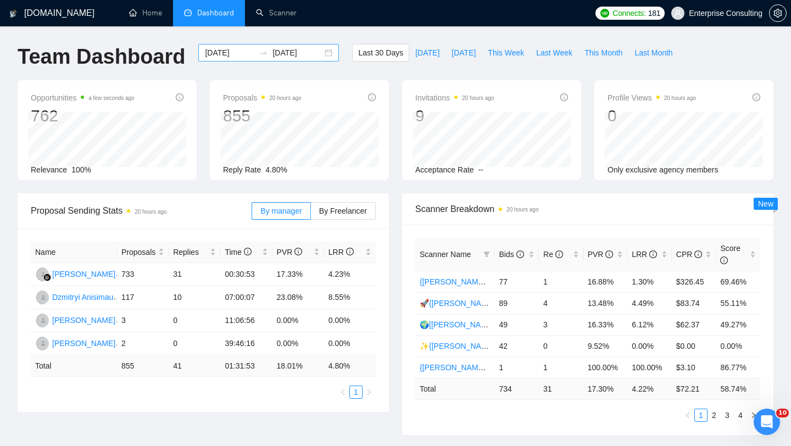
click at [274, 52] on input "[DATE]" at bounding box center [298, 53] width 50 height 12
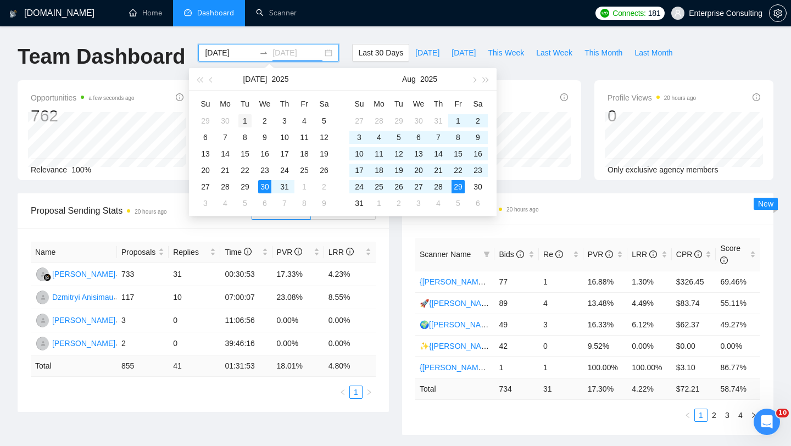
type input "[DATE]"
click at [249, 120] on div "1" at bounding box center [244, 120] width 13 height 13
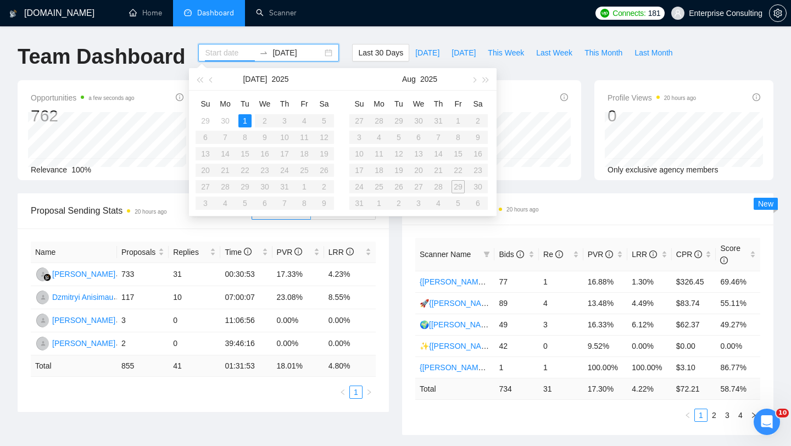
click at [464, 183] on table "Su Mo Tu We Th Fr Sa 27 28 29 30 31 1 2 3 4 5 6 7 8 9 10 11 12 13 14 15 16 17 1…" at bounding box center [418, 153] width 138 height 116
click at [216, 52] on input at bounding box center [230, 53] width 50 height 12
type input "[DATE]"
click at [247, 127] on td "1" at bounding box center [245, 121] width 20 height 16
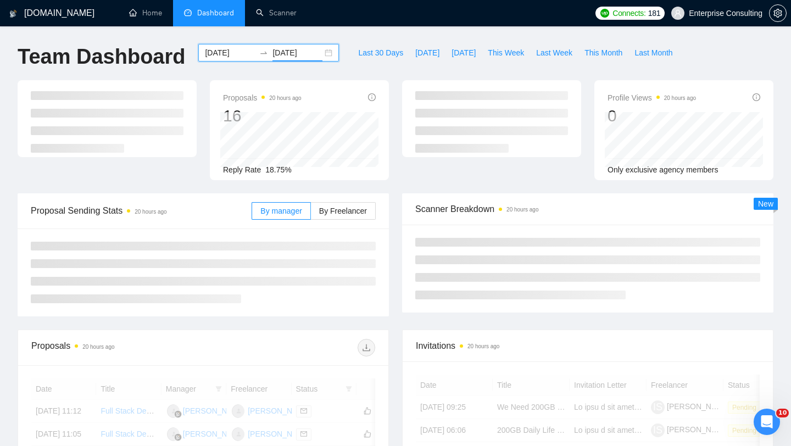
click at [285, 54] on input "[DATE]" at bounding box center [298, 53] width 50 height 12
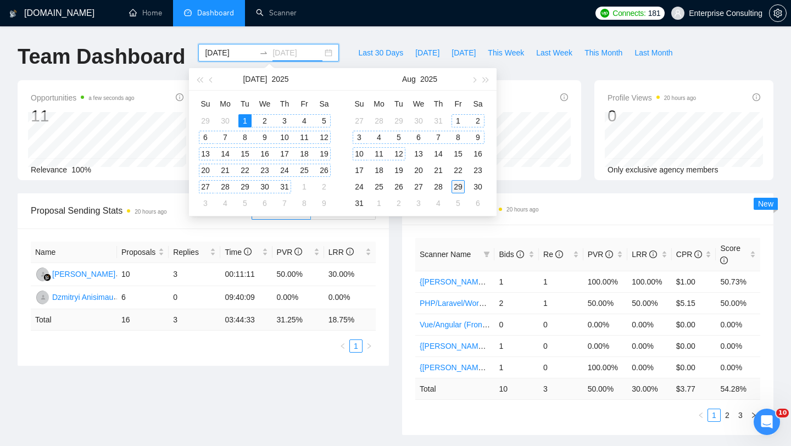
type input "[DATE]"
click at [459, 183] on div "29" at bounding box center [458, 186] width 13 height 13
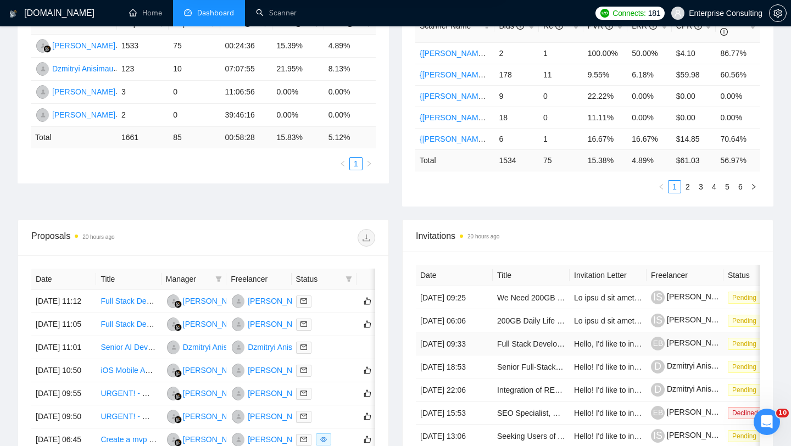
scroll to position [142, 0]
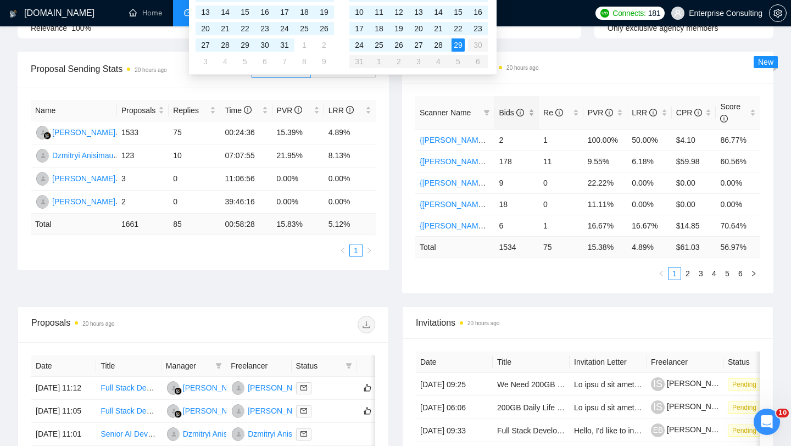
click at [519, 118] on span "Bids" at bounding box center [512, 113] width 27 height 12
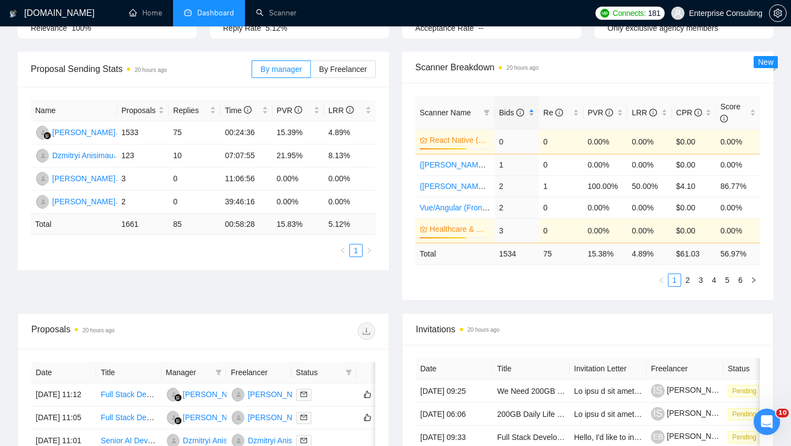
click at [519, 118] on span "Bids" at bounding box center [512, 113] width 27 height 12
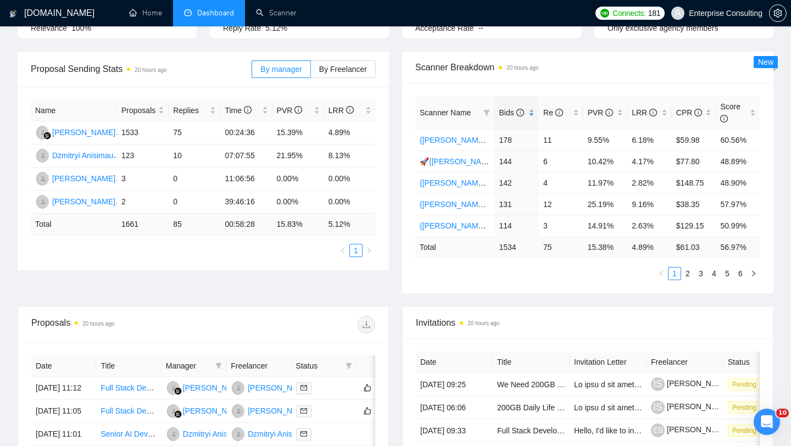
click at [511, 119] on div "Bids" at bounding box center [517, 113] width 36 height 12
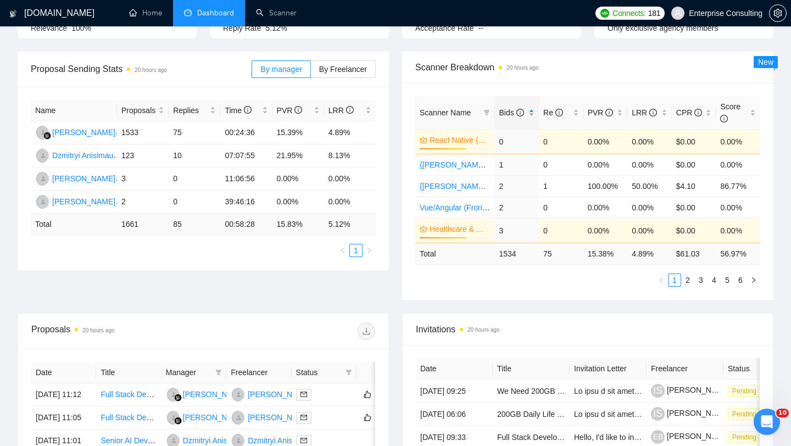
click at [514, 108] on span "Bids" at bounding box center [511, 112] width 25 height 9
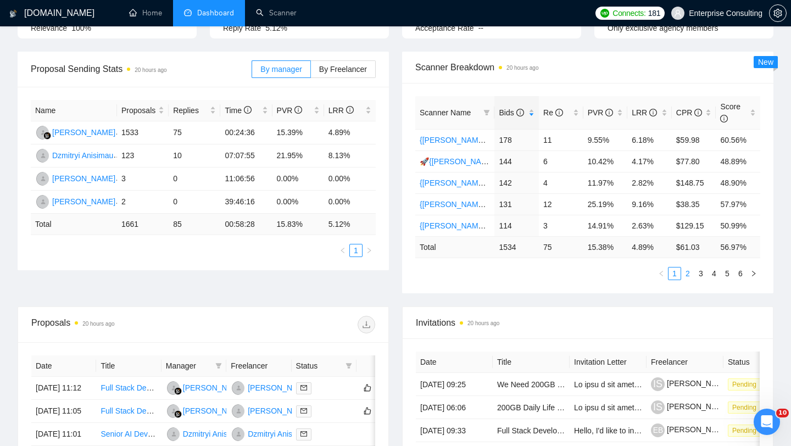
click at [689, 273] on link "2" at bounding box center [688, 274] width 12 height 12
click at [704, 275] on link "3" at bounding box center [701, 274] width 12 height 12
